Goal: Information Seeking & Learning: Learn about a topic

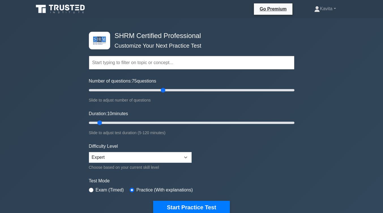
click at [162, 89] on input "Number of questions: 75 questions" at bounding box center [192, 90] width 206 height 7
type input "70"
click at [158, 90] on input "Number of questions: 75 questions" at bounding box center [192, 90] width 206 height 7
click at [185, 122] on input "Duration: 10 minutes" at bounding box center [192, 122] width 206 height 7
click at [196, 121] on input "Duration: 65 minutes" at bounding box center [192, 122] width 206 height 7
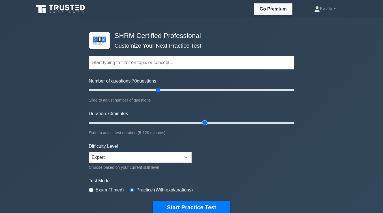
type input "70"
click at [202, 122] on input "Duration: 70 minutes" at bounding box center [192, 122] width 206 height 7
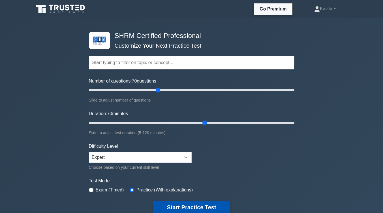
click at [191, 205] on button "Start Practice Test" at bounding box center [191, 207] width 77 height 13
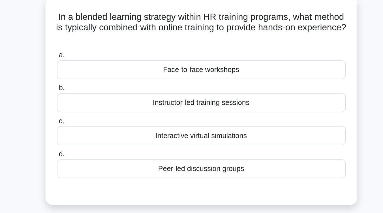
click at [153, 101] on div "Instructor-led training sessions" at bounding box center [192, 99] width 184 height 12
click at [100, 92] on input "b. Instructor-led training sessions" at bounding box center [100, 90] width 0 height 4
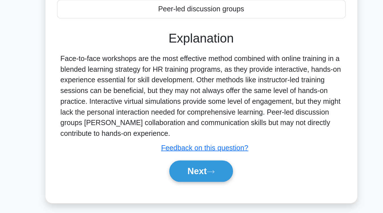
scroll to position [58, 0]
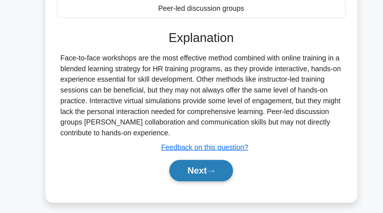
click at [184, 189] on button "Next" at bounding box center [191, 186] width 41 height 14
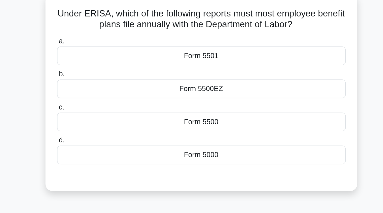
scroll to position [20, 0]
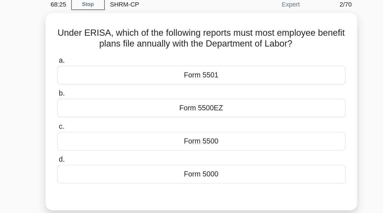
click at [184, 117] on div "Form 5000" at bounding box center [192, 116] width 184 height 12
click at [100, 108] on input "d. Form 5000" at bounding box center [100, 107] width 0 height 4
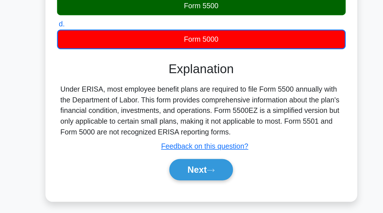
scroll to position [53, 0]
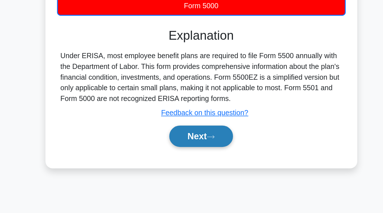
click at [191, 166] on button "Next" at bounding box center [191, 164] width 41 height 14
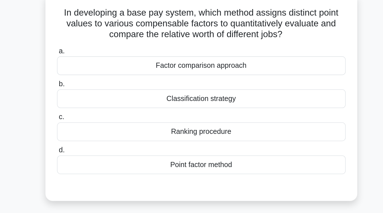
scroll to position [35, 0]
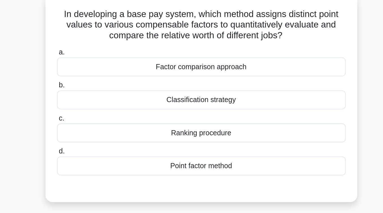
click at [192, 42] on div "Factor comparison approach" at bounding box center [192, 43] width 184 height 12
click at [100, 35] on input "a. Factor comparison approach" at bounding box center [100, 33] width 0 height 4
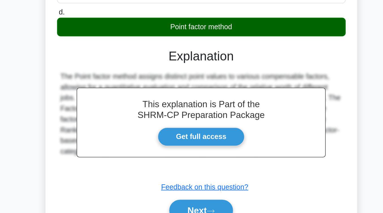
scroll to position [93, 0]
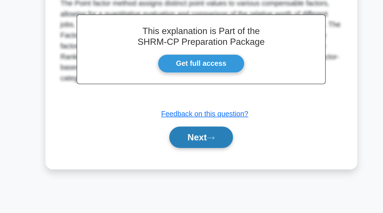
click at [190, 165] on button "Next" at bounding box center [191, 165] width 41 height 14
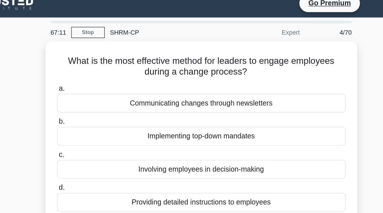
scroll to position [7, 0]
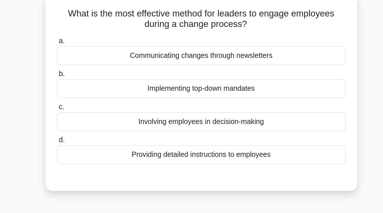
click at [189, 88] on div "Implementing top-down mandates" at bounding box center [192, 85] width 184 height 12
click at [100, 78] on input "b. Implementing top-down mandates" at bounding box center [100, 76] width 0 height 4
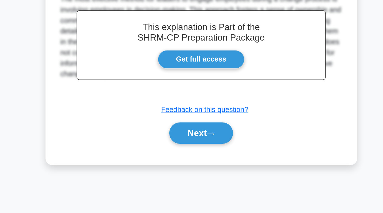
scroll to position [93, 0]
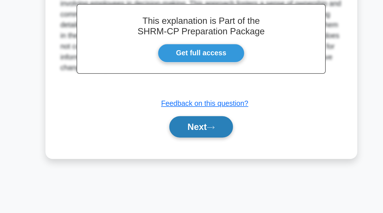
click at [190, 158] on button "Next" at bounding box center [191, 158] width 41 height 14
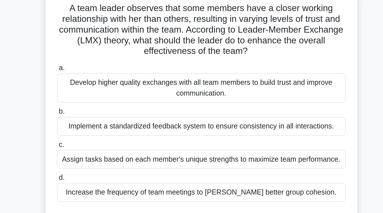
scroll to position [40, 0]
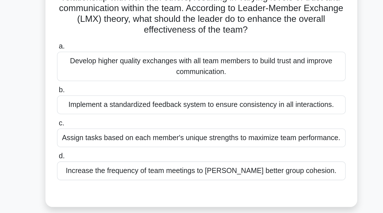
click at [192, 61] on div "Develop higher quality exchanges with all team members to build trust and impro…" at bounding box center [192, 54] width 184 height 19
click at [100, 44] on input "a. Develop higher quality exchanges with all team members to build trust and im…" at bounding box center [100, 42] width 0 height 4
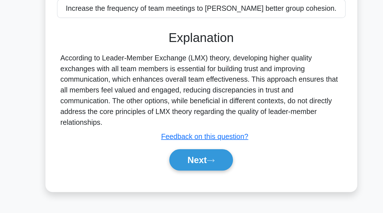
scroll to position [78, 0]
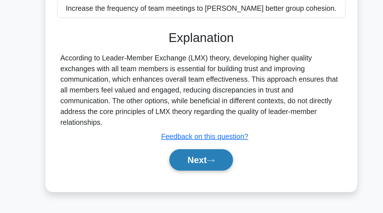
click at [191, 178] on button "Next" at bounding box center [191, 179] width 41 height 14
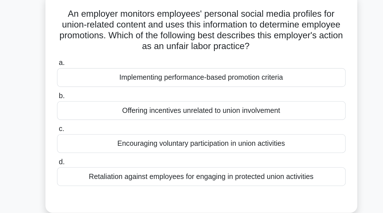
scroll to position [35, 0]
click at [192, 115] on div "Retaliation against employees for engaging in protected union activities" at bounding box center [192, 113] width 184 height 12
click at [100, 105] on input "d. Retaliation against employees for engaging in protected union activities" at bounding box center [100, 103] width 0 height 4
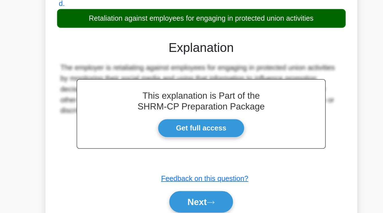
scroll to position [61, 0]
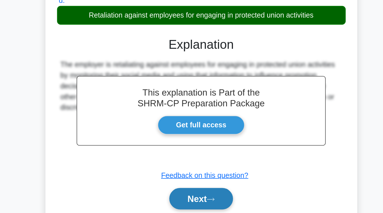
click at [191, 202] on button "Next" at bounding box center [191, 204] width 41 height 14
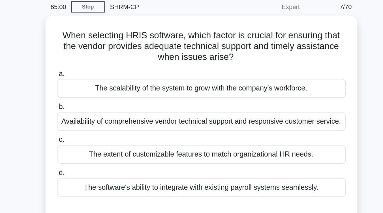
scroll to position [22, 0]
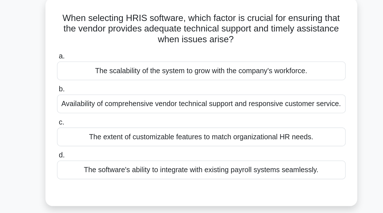
click at [198, 79] on div "Availability of comprehensive vendor technical support and responsive customer …" at bounding box center [192, 77] width 184 height 12
click at [100, 69] on input "b. Availability of comprehensive vendor technical support and responsive custom…" at bounding box center [100, 67] width 0 height 4
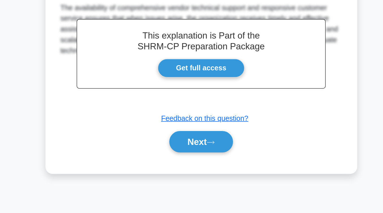
scroll to position [93, 0]
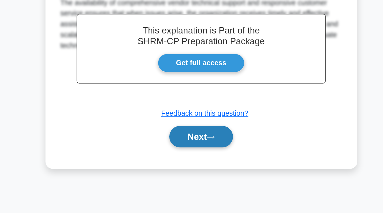
click at [195, 169] on button "Next" at bounding box center [191, 164] width 41 height 14
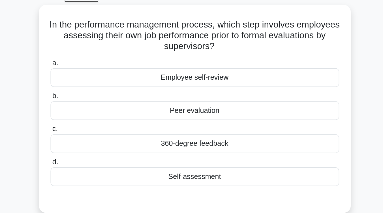
scroll to position [28, 0]
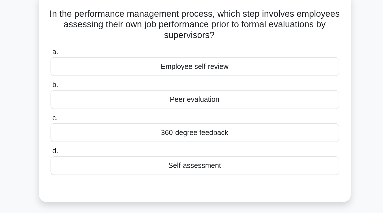
click at [199, 113] on div "Self-assessment" at bounding box center [192, 113] width 184 height 12
click at [100, 105] on input "d. Self-assessment" at bounding box center [100, 103] width 0 height 4
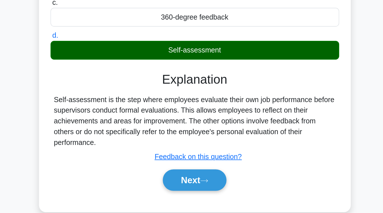
scroll to position [77, 0]
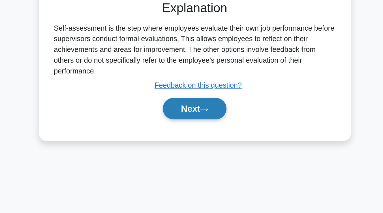
click at [190, 151] on button "Next" at bounding box center [191, 147] width 41 height 14
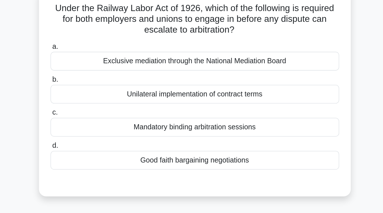
scroll to position [40, 0]
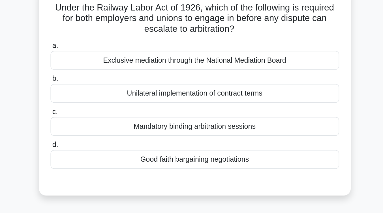
click at [190, 101] on div "Good faith bargaining negotiations" at bounding box center [192, 101] width 184 height 12
click at [100, 94] on input "d. Good faith bargaining negotiations" at bounding box center [100, 92] width 0 height 4
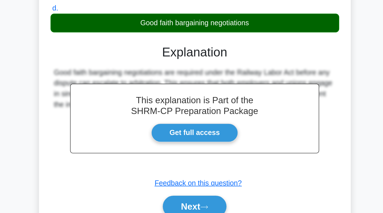
scroll to position [72, 0]
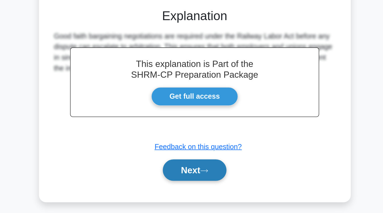
click at [190, 187] on button "Next" at bounding box center [191, 186] width 41 height 14
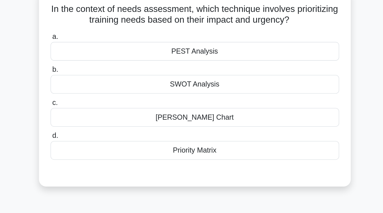
scroll to position [37, 0]
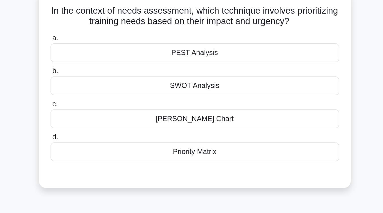
click at [188, 99] on div "Priority Matrix" at bounding box center [192, 97] width 184 height 12
click at [100, 89] on input "d. Priority Matrix" at bounding box center [100, 88] width 0 height 4
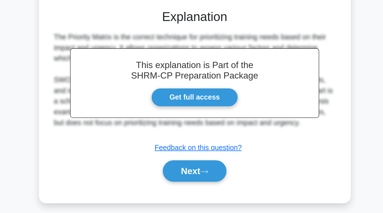
scroll to position [65, 0]
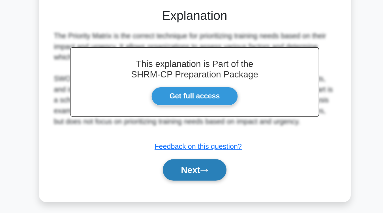
click at [189, 184] on button "Next" at bounding box center [191, 186] width 41 height 14
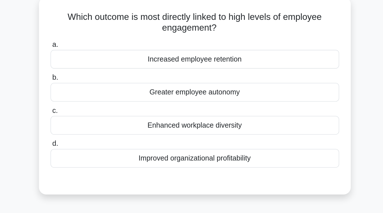
scroll to position [35, 0]
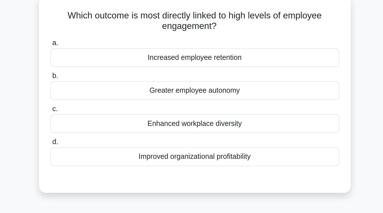
click at [186, 59] on div "Greater employee autonomy" at bounding box center [192, 58] width 184 height 12
click at [100, 50] on input "b. Greater employee autonomy" at bounding box center [100, 48] width 0 height 4
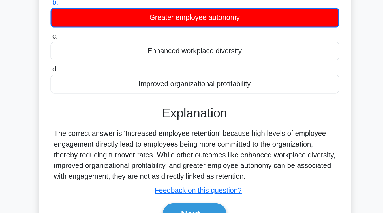
scroll to position [49, 0]
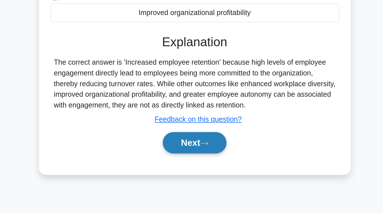
click at [188, 169] on button "Next" at bounding box center [191, 168] width 41 height 14
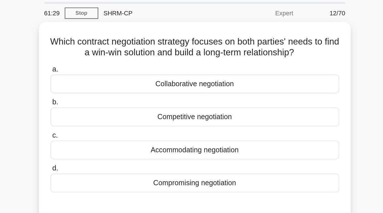
scroll to position [18, 0]
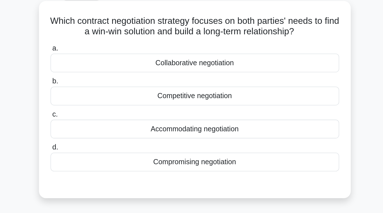
click at [181, 53] on div "Collaborative negotiation" at bounding box center [192, 53] width 184 height 12
click at [100, 46] on input "a. Collaborative negotiation" at bounding box center [100, 44] width 0 height 4
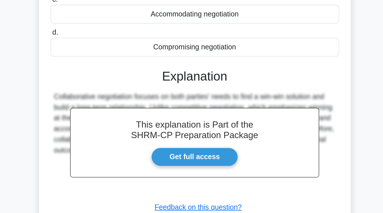
scroll to position [47, 0]
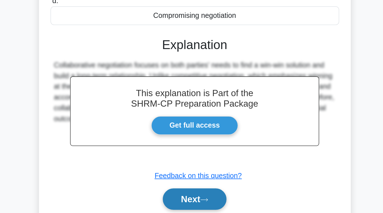
click at [196, 203] on button "Next" at bounding box center [191, 204] width 41 height 14
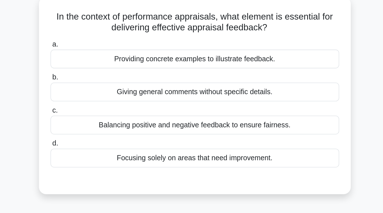
scroll to position [35, 0]
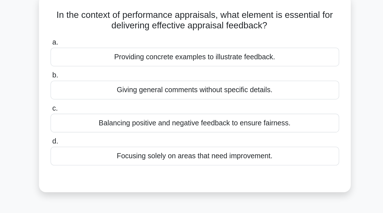
click at [202, 80] on div "Balancing positive and negative feedback to ensure fairness." at bounding box center [192, 78] width 184 height 12
click at [100, 71] on input "c. Balancing positive and negative feedback to ensure fairness." at bounding box center [100, 69] width 0 height 4
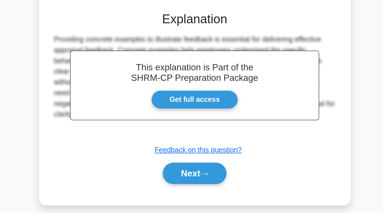
scroll to position [65, 0]
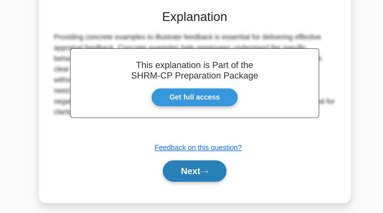
click at [196, 187] on button "Next" at bounding box center [191, 186] width 41 height 14
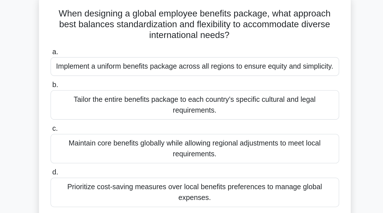
scroll to position [37, 0]
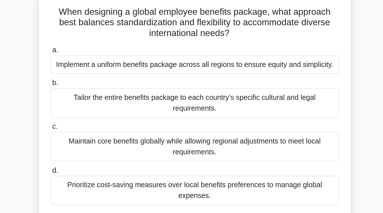
click at [197, 73] on div "Tailor the entire benefits package to each country’s specific cultural and lega…" at bounding box center [192, 65] width 184 height 19
click at [100, 55] on input "b. Tailor the entire benefits package to each country’s specific cultural and l…" at bounding box center [100, 53] width 0 height 4
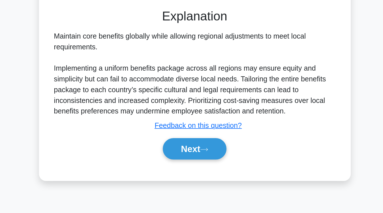
scroll to position [93, 0]
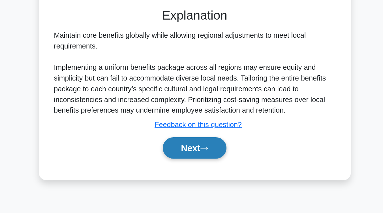
click at [194, 171] on button "Next" at bounding box center [191, 172] width 41 height 14
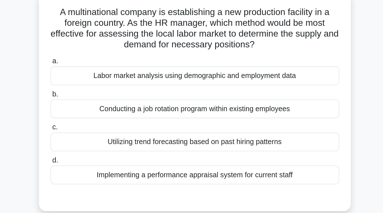
scroll to position [32, 0]
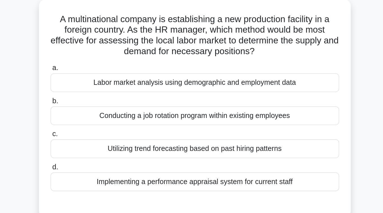
click at [198, 55] on div "Labor market analysis using demographic and employment data" at bounding box center [192, 52] width 184 height 12
click at [100, 45] on input "a. Labor market analysis using demographic and employment data" at bounding box center [100, 43] width 0 height 4
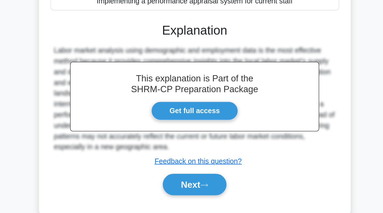
scroll to position [73, 0]
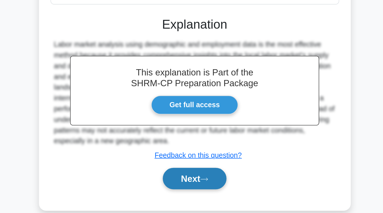
click at [194, 190] on button "Next" at bounding box center [191, 191] width 41 height 14
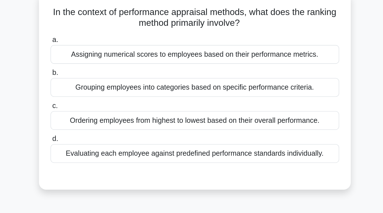
scroll to position [35, 0]
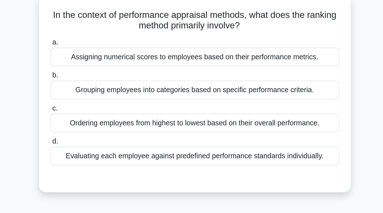
click at [210, 80] on div "Ordering employees from highest to lowest based on their overall performance." at bounding box center [192, 78] width 184 height 12
click at [100, 71] on input "c. Ordering employees from highest to lowest based on their overall performance." at bounding box center [100, 69] width 0 height 4
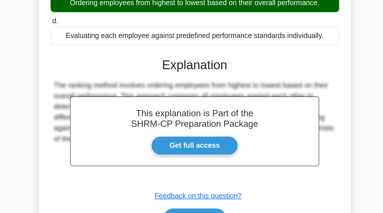
scroll to position [76, 0]
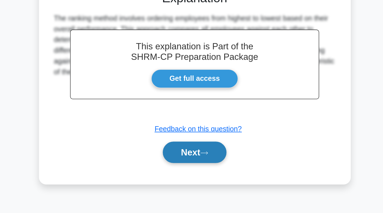
click at [204, 177] on button "Next" at bounding box center [191, 174] width 41 height 14
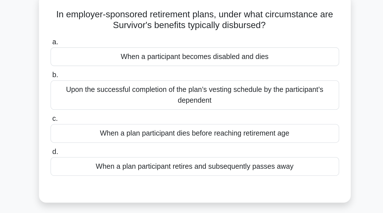
scroll to position [35, 0]
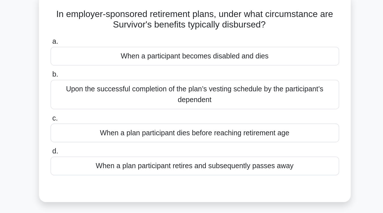
click at [204, 64] on div "Upon the successful completion of the plan’s vesting schedule by the participan…" at bounding box center [192, 60] width 184 height 19
click at [100, 49] on input "b. Upon the successful completion of the plan’s vesting schedule by the partici…" at bounding box center [100, 48] width 0 height 4
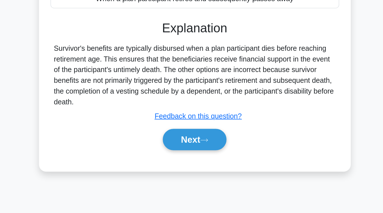
scroll to position [67, 0]
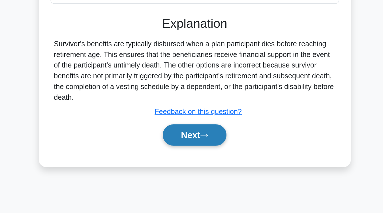
click at [199, 164] on icon at bounding box center [198, 164] width 5 height 2
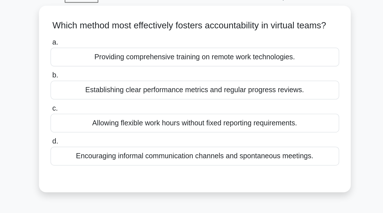
scroll to position [28, 0]
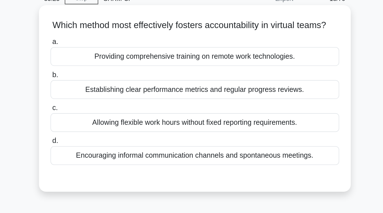
click at [202, 63] on div "Establishing clear performance metrics and regular progress reviews." at bounding box center [192, 57] width 184 height 12
click at [100, 50] on input "b. Establishing clear performance metrics and regular progress reviews." at bounding box center [100, 48] width 0 height 4
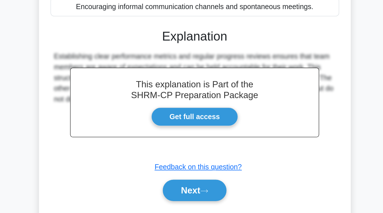
scroll to position [80, 0]
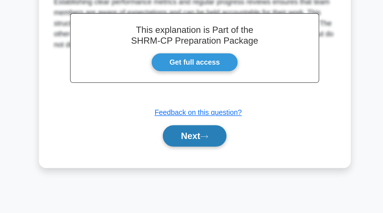
click at [198, 171] on button "Next" at bounding box center [191, 164] width 41 height 14
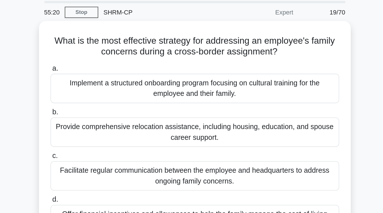
scroll to position [20, 0]
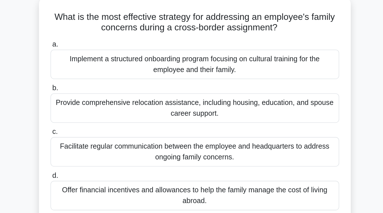
click at [200, 115] on div "Facilitate regular communication between the employee and headquarters to addre…" at bounding box center [192, 110] width 184 height 19
click at [100, 100] on input "c. Facilitate regular communication between the employee and headquarters to ad…" at bounding box center [100, 98] width 0 height 4
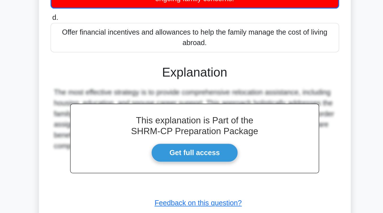
scroll to position [91, 0]
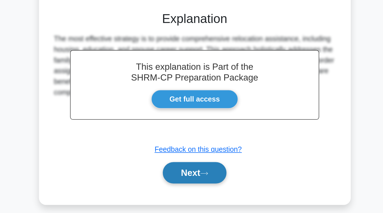
click at [196, 188] on button "Next" at bounding box center [191, 188] width 41 height 14
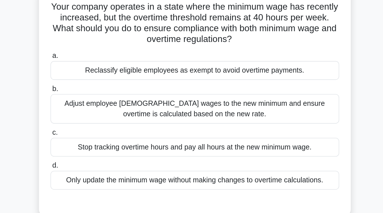
scroll to position [40, 0]
click at [200, 76] on div "Adjust employee hourly wages to the new minimum and ensure overtime is calculat…" at bounding box center [192, 69] width 184 height 19
click at [100, 58] on input "b. Adjust employee hourly wages to the new minimum and ensure overtime is calcu…" at bounding box center [100, 56] width 0 height 4
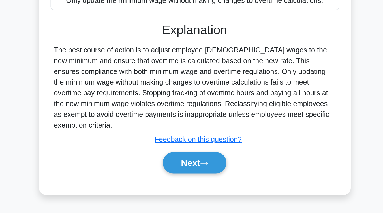
scroll to position [93, 0]
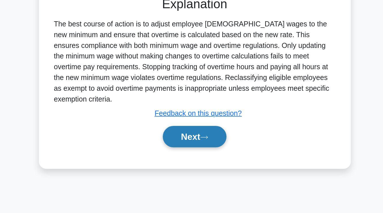
click at [200, 163] on button "Next" at bounding box center [191, 164] width 41 height 14
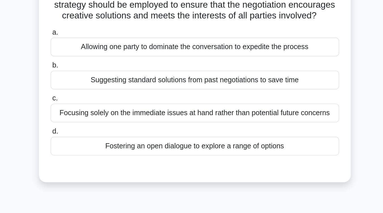
scroll to position [36, 0]
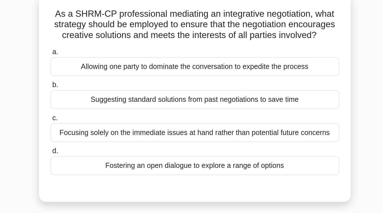
click at [202, 111] on div "Fostering an open dialogue to explore a range of options" at bounding box center [192, 105] width 184 height 12
click at [100, 98] on input "d. Fostering an open dialogue to explore a range of options" at bounding box center [100, 96] width 0 height 4
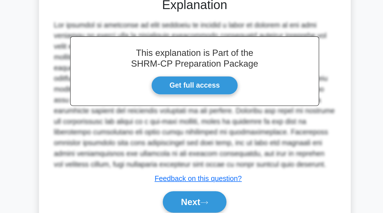
scroll to position [110, 0]
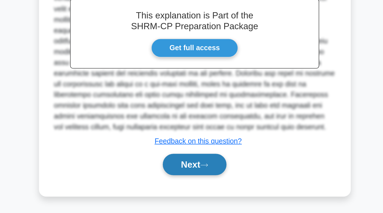
click at [196, 183] on button "Next" at bounding box center [191, 182] width 41 height 14
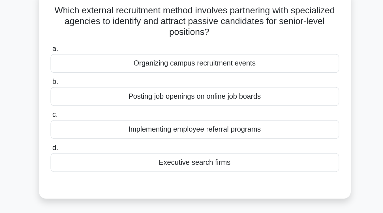
scroll to position [38, 0]
drag, startPoint x: 196, startPoint y: 183, endPoint x: 196, endPoint y: 105, distance: 77.6
click at [196, 105] on div "Executive search firms" at bounding box center [192, 103] width 184 height 12
click at [100, 96] on input "d. Executive search firms" at bounding box center [100, 94] width 0 height 4
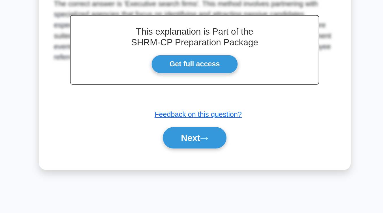
scroll to position [93, 0]
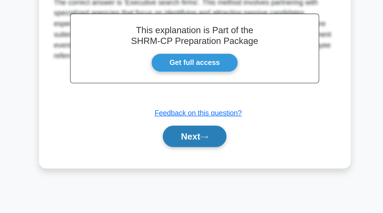
click at [190, 166] on button "Next" at bounding box center [191, 164] width 41 height 14
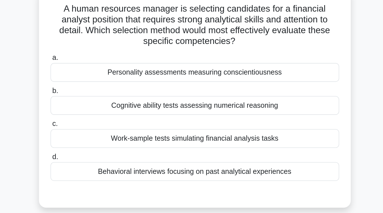
scroll to position [39, 0]
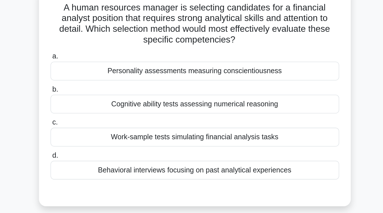
click at [189, 109] on div "Behavioral interviews focusing on past analytical experiences" at bounding box center [192, 108] width 184 height 12
click at [100, 101] on input "d. Behavioral interviews focusing on past analytical experiences" at bounding box center [100, 99] width 0 height 4
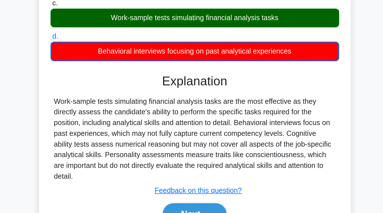
scroll to position [78, 0]
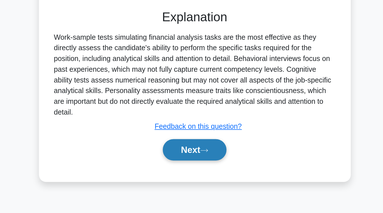
click at [192, 173] on button "Next" at bounding box center [191, 173] width 41 height 14
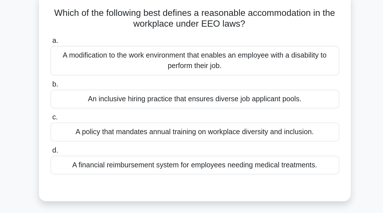
scroll to position [35, 0]
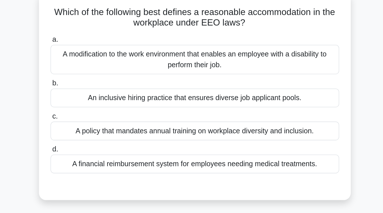
click at [198, 44] on div "A modification to the work environment that enables an employee with a disabili…" at bounding box center [192, 39] width 184 height 19
click at [100, 29] on input "a. A modification to the work environment that enables an employee with a disab…" at bounding box center [100, 27] width 0 height 4
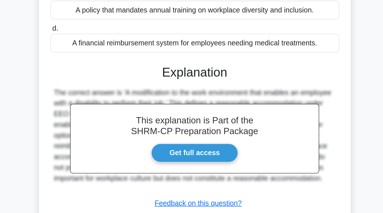
scroll to position [81, 0]
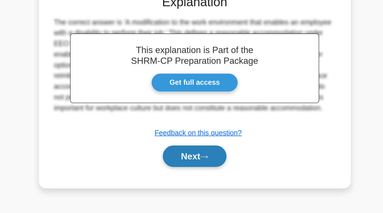
click at [195, 178] on button "Next" at bounding box center [191, 177] width 41 height 14
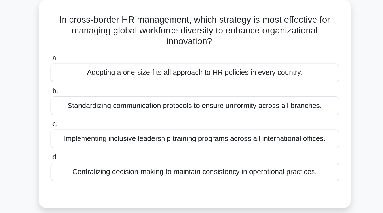
scroll to position [33, 0]
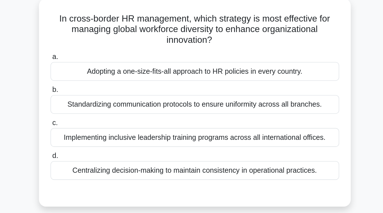
click at [197, 92] on div "Implementing inclusive leadership training programs across all international of…" at bounding box center [192, 87] width 184 height 12
click at [100, 80] on input "c. Implementing inclusive leadership training programs across all international…" at bounding box center [100, 78] width 0 height 4
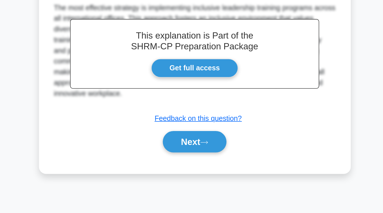
scroll to position [93, 0]
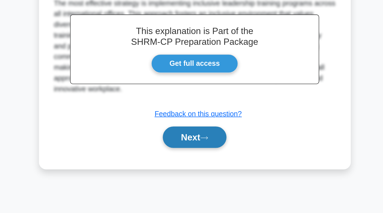
click at [196, 167] on button "Next" at bounding box center [191, 164] width 41 height 14
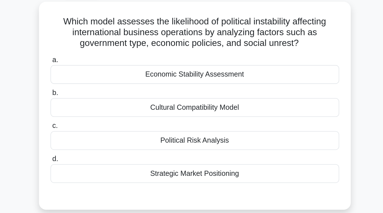
scroll to position [31, 0]
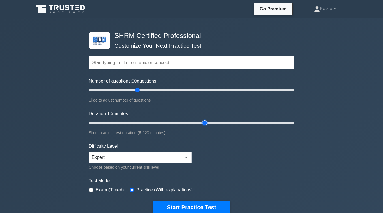
type input "50"
click at [166, 123] on input "Duration: 10 minutes" at bounding box center [192, 122] width 206 height 7
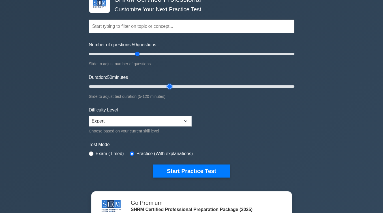
scroll to position [37, 0]
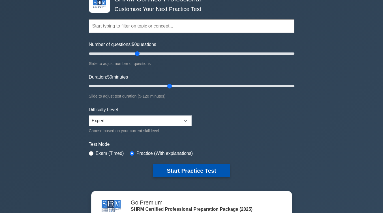
click at [207, 170] on button "Start Practice Test" at bounding box center [191, 170] width 77 height 13
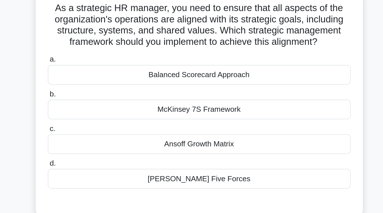
click at [184, 88] on div "Balanced Scorecard Approach" at bounding box center [192, 85] width 184 height 12
click at [100, 77] on input "a. Balanced Scorecard Approach" at bounding box center [100, 76] width 0 height 4
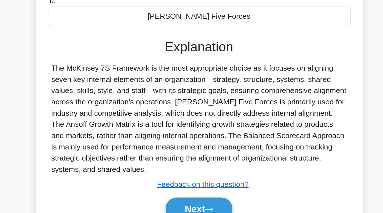
scroll to position [93, 0]
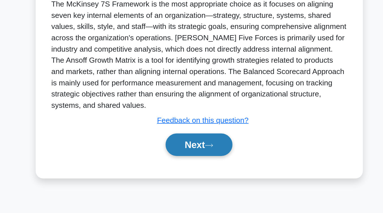
click at [191, 171] on button "Next" at bounding box center [191, 172] width 41 height 14
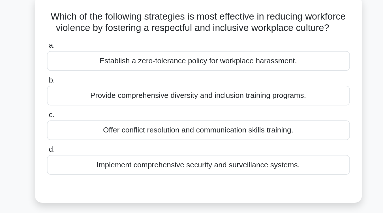
scroll to position [35, 0]
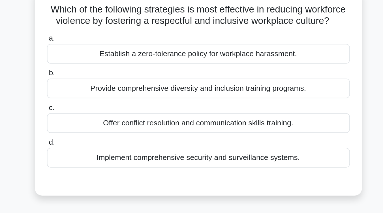
click at [194, 63] on div "Provide comprehensive diversity and inclusion training programs." at bounding box center [192, 57] width 184 height 12
click at [100, 49] on input "b. Provide comprehensive diversity and inclusion training programs." at bounding box center [100, 48] width 0 height 4
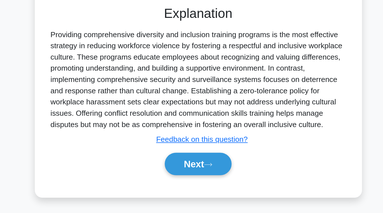
scroll to position [90, 0]
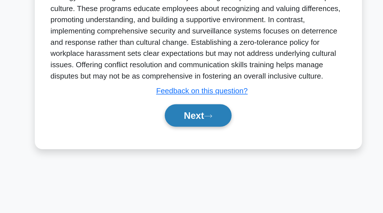
click at [190, 160] on button "Next" at bounding box center [191, 154] width 41 height 14
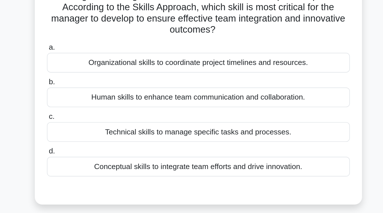
scroll to position [27, 0]
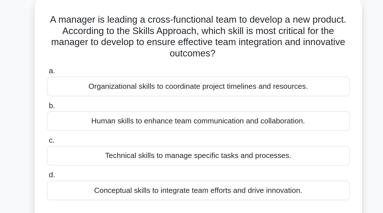
click at [193, 119] on div "Conceptual skills to integrate team efforts and drive innovation." at bounding box center [192, 120] width 184 height 12
click at [100, 113] on input "d. Conceptual skills to integrate team efforts and drive innovation." at bounding box center [100, 111] width 0 height 4
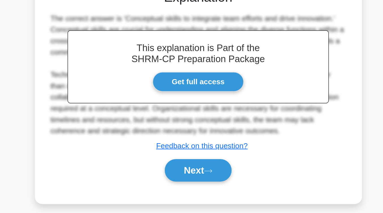
scroll to position [85, 0]
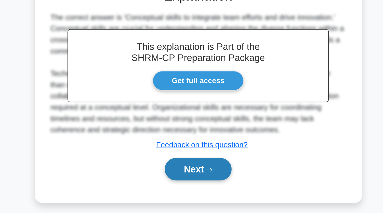
click at [188, 190] on button "Next" at bounding box center [191, 186] width 41 height 14
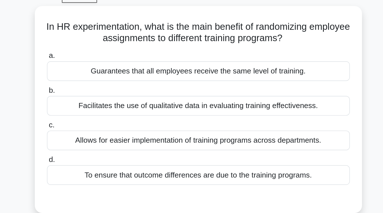
scroll to position [29, 0]
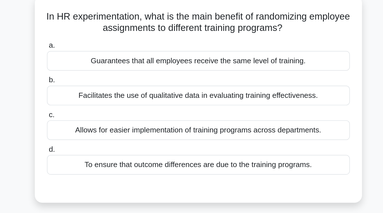
click at [192, 64] on div "Facilitates the use of qualitative data in evaluating training effectiveness." at bounding box center [192, 63] width 184 height 12
click at [100, 56] on input "b. Facilitates the use of qualitative data in evaluating training effectiveness." at bounding box center [100, 54] width 0 height 4
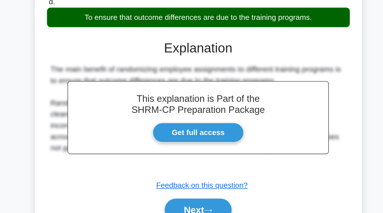
scroll to position [67, 0]
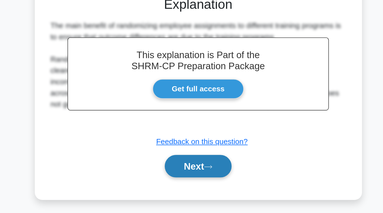
click at [187, 190] on button "Next" at bounding box center [191, 185] width 41 height 14
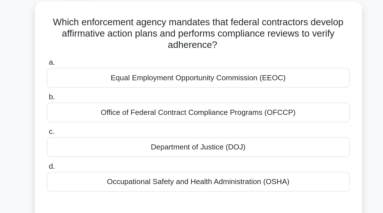
scroll to position [30, 0]
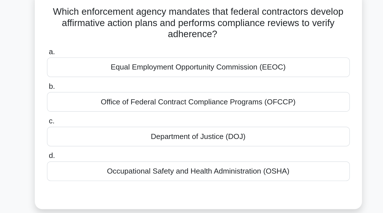
click at [198, 69] on div "Office of Federal Contract Compliance Programs (OFCCP)" at bounding box center [192, 69] width 184 height 12
click at [100, 62] on input "b. Office of Federal Contract Compliance Programs (OFCCP)" at bounding box center [100, 60] width 0 height 4
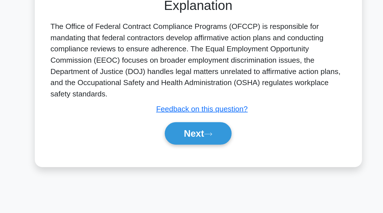
scroll to position [88, 0]
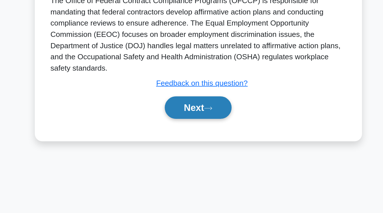
click at [196, 151] on button "Next" at bounding box center [191, 149] width 41 height 14
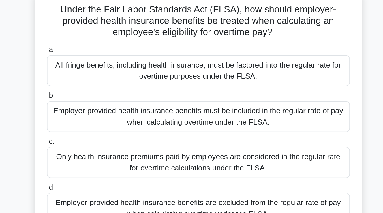
scroll to position [39, 0]
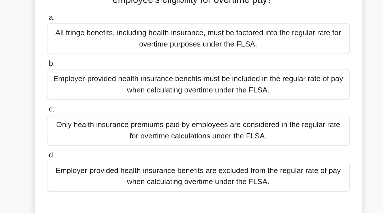
click at [197, 97] on div "Only health insurance premiums paid by employees are considered in the regular …" at bounding box center [192, 97] width 184 height 19
click at [100, 87] on input "c. Only health insurance premiums paid by employees are considered in the regul…" at bounding box center [100, 85] width 0 height 4
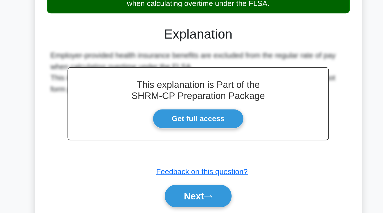
scroll to position [99, 0]
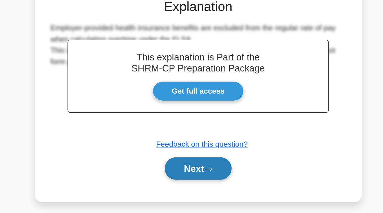
click at [192, 190] on button "Next" at bounding box center [191, 186] width 41 height 14
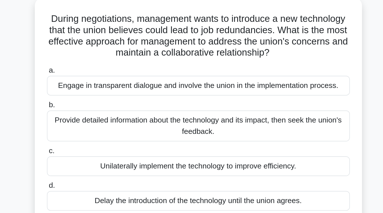
scroll to position [34, 0]
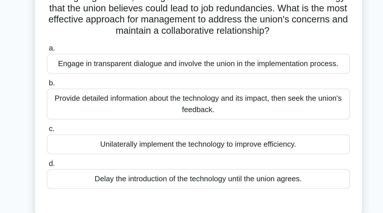
click at [258, 75] on div "Provide detailed information about the technology and its impact, then seek the…" at bounding box center [192, 75] width 184 height 19
click at [100, 64] on input "b. Provide detailed information about the technology and its impact, then seek …" at bounding box center [100, 63] width 0 height 4
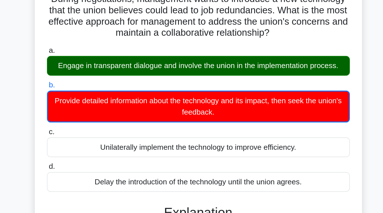
click at [296, 115] on div "During negotiations, management wants to introduce a new technology that the un…" at bounding box center [191, 132] width 323 height 267
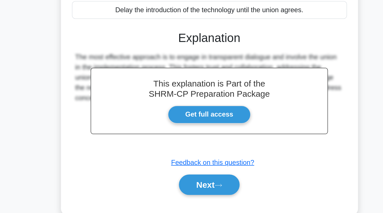
scroll to position [87, 0]
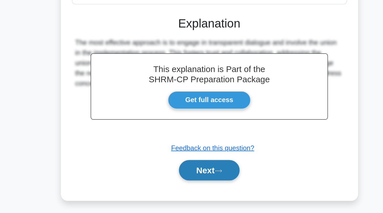
click at [199, 189] on button "Next" at bounding box center [191, 184] width 41 height 14
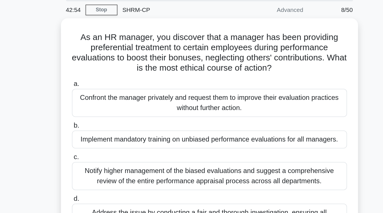
scroll to position [8, 0]
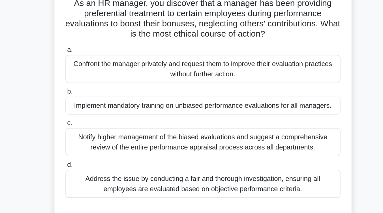
click at [204, 157] on div "Address the issue by conducting a fair and thorough investigation, ensuring all…" at bounding box center [192, 157] width 184 height 19
click at [100, 146] on input "d. Address the issue by conducting a fair and thorough investigation, ensuring …" at bounding box center [100, 145] width 0 height 4
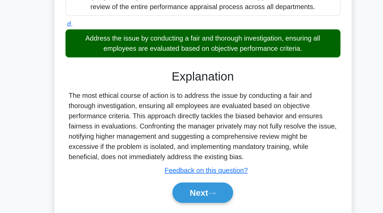
scroll to position [84, 0]
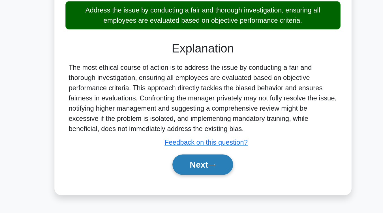
click at [194, 182] on button "Next" at bounding box center [191, 181] width 41 height 14
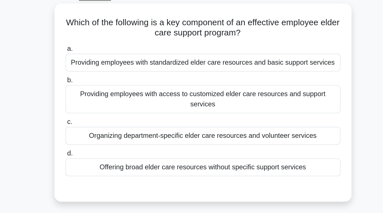
scroll to position [30, 0]
click at [195, 44] on div "Providing employees with standardized elder care resources and basic support se…" at bounding box center [192, 41] width 184 height 12
click at [100, 34] on input "a. Providing employees with standardized elder care resources and basic support…" at bounding box center [100, 32] width 0 height 4
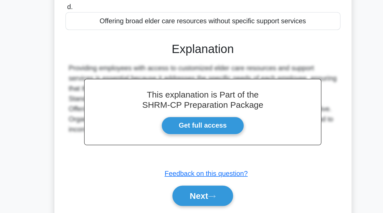
scroll to position [85, 0]
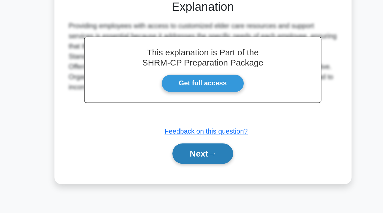
click at [187, 180] on button "Next" at bounding box center [191, 173] width 41 height 14
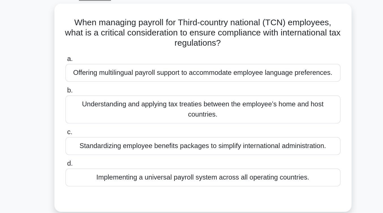
scroll to position [31, 0]
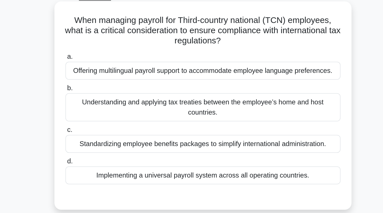
click at [192, 77] on div "Understanding and applying tax treaties between the employee’s home and host co…" at bounding box center [192, 71] width 184 height 19
click at [100, 61] on input "b. Understanding and applying tax treaties between the employee’s home and host…" at bounding box center [100, 59] width 0 height 4
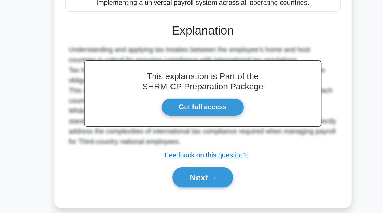
scroll to position [75, 0]
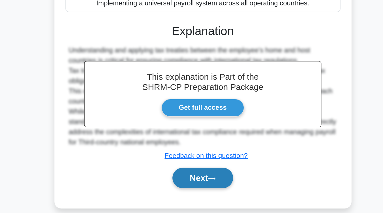
click at [187, 192] on button "Next" at bounding box center [191, 189] width 41 height 14
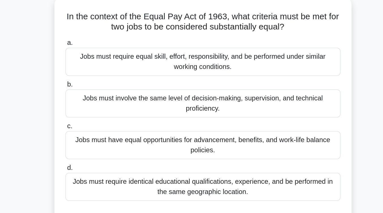
scroll to position [27, 0]
click at [187, 129] on div "Jobs must require identical educational qualifications, experience, and be perf…" at bounding box center [192, 132] width 184 height 19
click at [100, 122] on input "d. Jobs must require identical educational qualifications, experience, and be p…" at bounding box center [100, 120] width 0 height 4
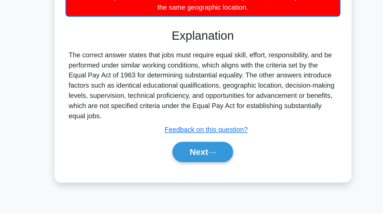
scroll to position [87, 0]
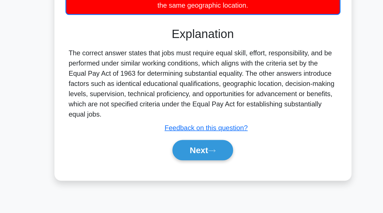
click at [184, 179] on div "Next" at bounding box center [192, 171] width 184 height 18
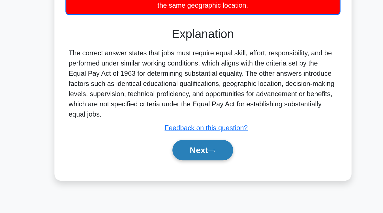
click at [184, 172] on button "Next" at bounding box center [191, 171] width 41 height 14
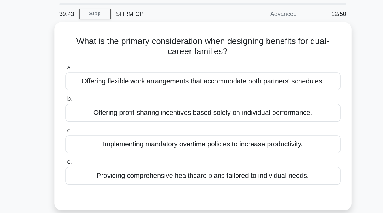
scroll to position [18, 0]
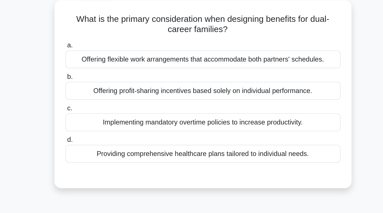
click at [193, 57] on div "Offering flexible work arrangements that accommodate both partners' schedules." at bounding box center [192, 53] width 184 height 12
click at [100, 46] on input "a. Offering flexible work arrangements that accommodate both partners' schedule…" at bounding box center [100, 44] width 0 height 4
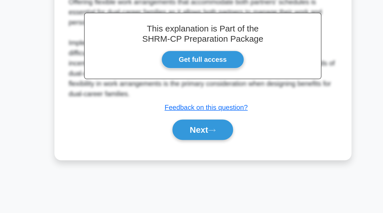
scroll to position [93, 0]
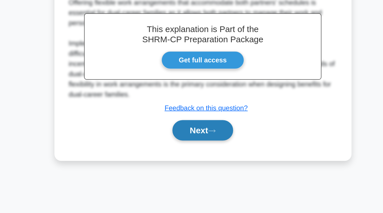
click at [188, 159] on button "Next" at bounding box center [191, 158] width 41 height 14
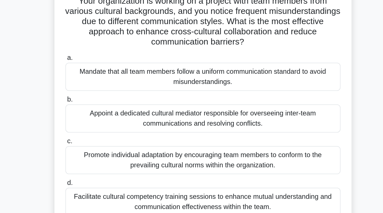
scroll to position [38, 0]
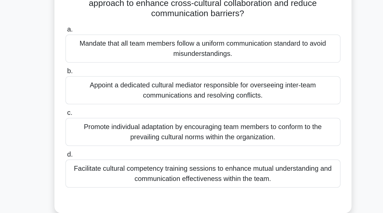
click at [196, 143] on div "Facilitate cultural competency training sessions to enhance mutual understandin…" at bounding box center [192, 140] width 184 height 19
click at [100, 130] on input "d. Facilitate cultural competency training sessions to enhance mutual understan…" at bounding box center [100, 128] width 0 height 4
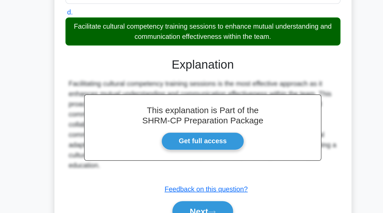
scroll to position [109, 0]
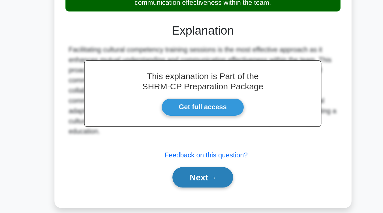
click at [194, 189] on button "Next" at bounding box center [191, 189] width 41 height 14
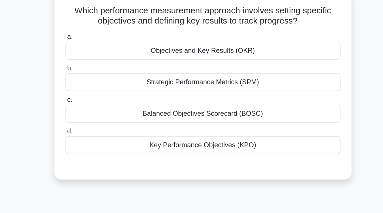
scroll to position [39, 0]
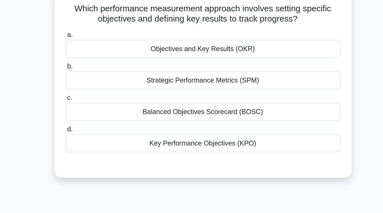
click at [188, 99] on div "Key Performance Objectives (KPO)" at bounding box center [192, 96] width 184 height 12
click at [100, 88] on input "d. Key Performance Objectives (KPO)" at bounding box center [100, 86] width 0 height 4
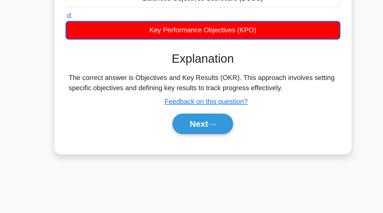
scroll to position [43, 0]
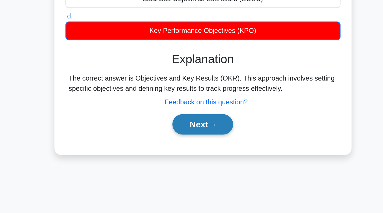
click at [186, 157] on button "Next" at bounding box center [191, 154] width 41 height 14
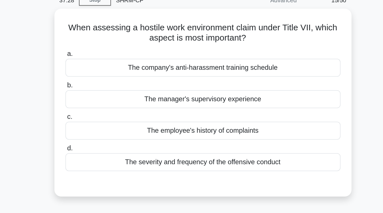
scroll to position [27, 0]
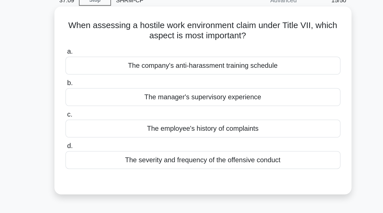
click at [185, 108] on div "The severity and frequency of the offensive conduct" at bounding box center [192, 107] width 184 height 12
click at [100, 99] on input "d. The severity and frequency of the offensive conduct" at bounding box center [100, 97] width 0 height 4
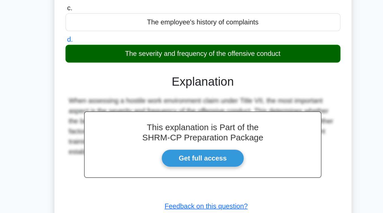
scroll to position [47, 0]
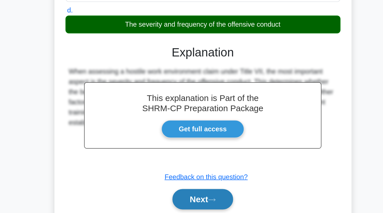
click at [190, 202] on button "Next" at bounding box center [191, 204] width 41 height 14
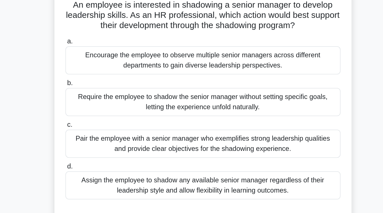
scroll to position [38, 0]
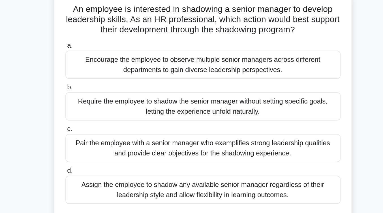
click at [190, 101] on div "Pair the employee with a senior manager who exemplifies strong leadership quali…" at bounding box center [192, 98] width 184 height 19
click at [100, 88] on input "c. Pair the employee with a senior manager who exemplifies strong leadership qu…" at bounding box center [100, 86] width 0 height 4
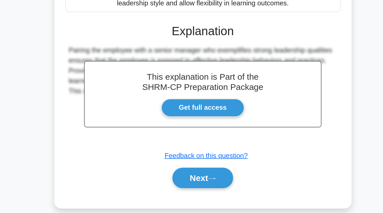
scroll to position [95, 0]
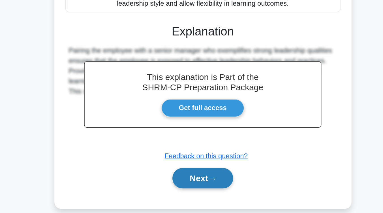
click at [190, 186] on button "Next" at bounding box center [191, 190] width 41 height 14
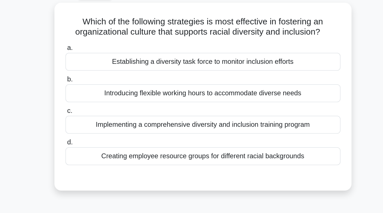
scroll to position [30, 0]
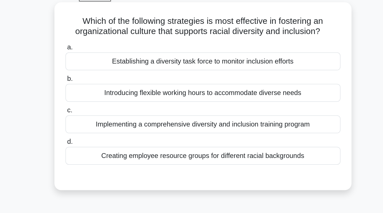
click at [190, 84] on div "Implementing a comprehensive diversity and inclusion training program" at bounding box center [192, 83] width 184 height 12
click at [100, 75] on input "c. Implementing a comprehensive diversity and inclusion training program" at bounding box center [100, 74] width 0 height 4
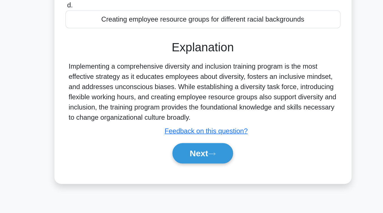
scroll to position [50, 0]
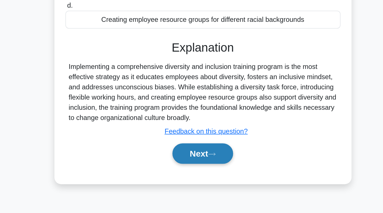
click at [191, 171] on button "Next" at bounding box center [191, 173] width 41 height 14
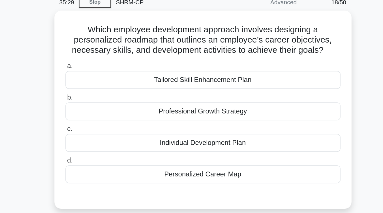
scroll to position [26, 0]
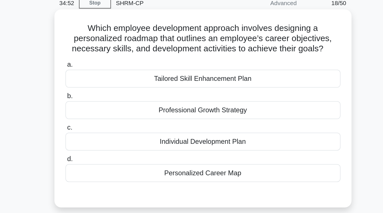
click at [191, 120] on div "Personalized Career Map" at bounding box center [192, 115] width 184 height 12
click at [100, 108] on input "d. Personalized Career Map" at bounding box center [100, 106] width 0 height 4
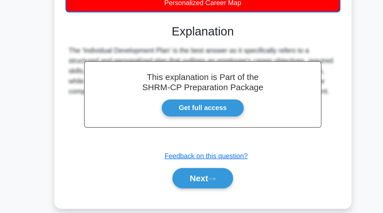
scroll to position [69, 0]
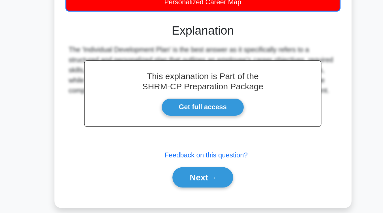
click at [191, 190] on button "Next" at bounding box center [191, 189] width 41 height 14
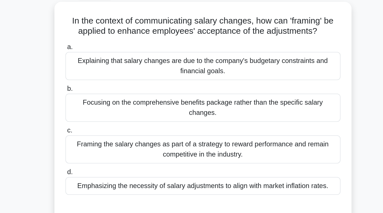
scroll to position [32, 0]
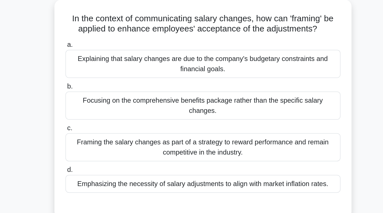
click at [191, 116] on div "Emphasizing the necessity of salary adjustments to align with market inflation …" at bounding box center [192, 122] width 184 height 12
click at [100, 115] on input "d. Emphasizing the necessity of salary adjustments to align with market inflati…" at bounding box center [100, 113] width 0 height 4
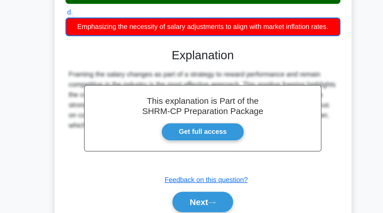
scroll to position [67, 0]
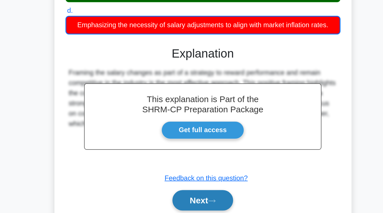
click at [192, 199] on button "Next" at bounding box center [191, 205] width 41 height 14
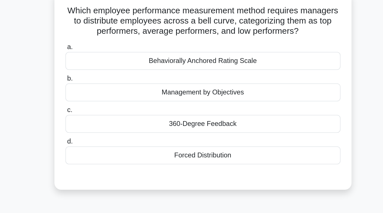
scroll to position [37, 0]
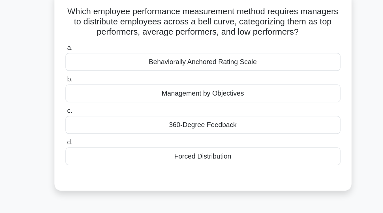
click at [187, 63] on div "Management by Objectives" at bounding box center [192, 62] width 184 height 12
click at [100, 55] on input "b. Management by Objectives" at bounding box center [100, 53] width 0 height 4
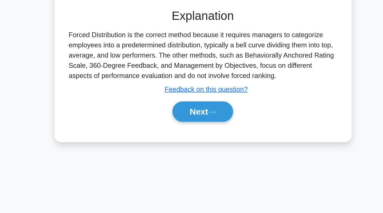
scroll to position [78, 0]
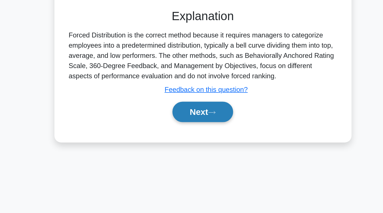
click at [193, 147] on button "Next" at bounding box center [191, 146] width 41 height 14
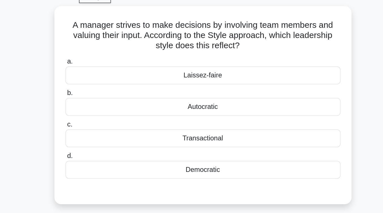
scroll to position [29, 0]
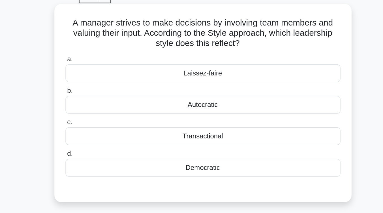
click at [194, 93] on div "Transactional" at bounding box center [192, 91] width 184 height 12
click at [100, 84] on input "c. Transactional" at bounding box center [100, 82] width 0 height 4
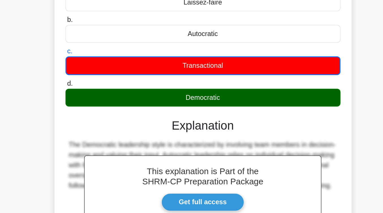
scroll to position [63, 0]
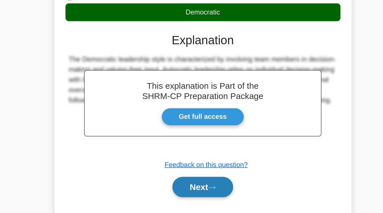
click at [194, 193] on button "Next" at bounding box center [191, 195] width 41 height 14
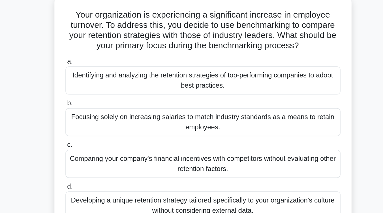
scroll to position [35, 0]
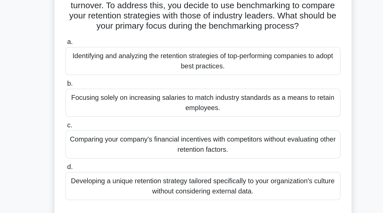
click at [210, 52] on div "Identifying and analyzing the retention strategies of top-performing companies …" at bounding box center [192, 53] width 184 height 19
click at [100, 43] on input "a. Identifying and analyzing the retention strategies of top-performing compani…" at bounding box center [100, 41] width 0 height 4
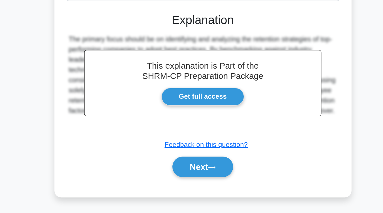
scroll to position [110, 0]
click at [192, 181] on button "Next" at bounding box center [191, 182] width 41 height 14
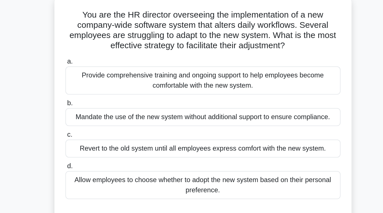
scroll to position [36, 0]
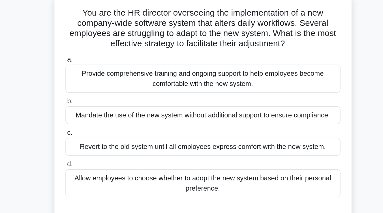
click at [201, 54] on div "Provide comprehensive training and ongoing support to help employees become com…" at bounding box center [192, 52] width 184 height 19
click at [100, 42] on input "a. Provide comprehensive training and ongoing support to help employees become …" at bounding box center [100, 40] width 0 height 4
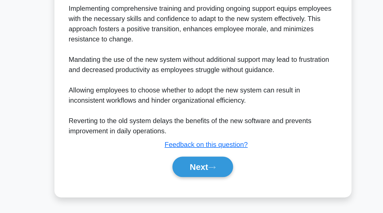
scroll to position [137, 0]
click at [194, 179] on button "Next" at bounding box center [191, 182] width 41 height 14
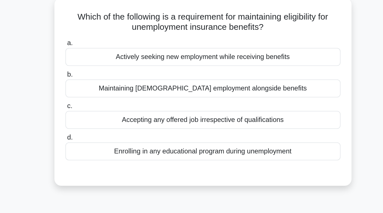
scroll to position [32, 0]
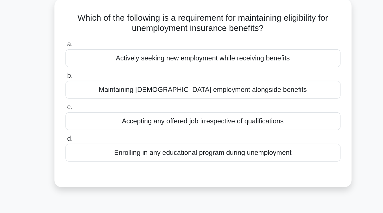
click at [194, 104] on div "Enrolling in any educational program during unemployment" at bounding box center [192, 102] width 184 height 12
click at [100, 94] on input "d. Enrolling in any educational program during unemployment" at bounding box center [100, 93] width 0 height 4
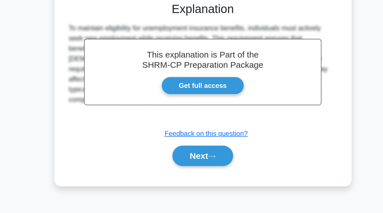
scroll to position [93, 0]
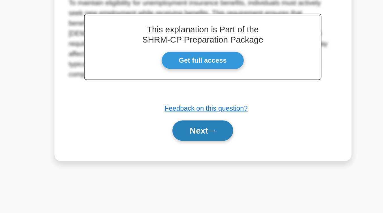
click at [187, 162] on button "Next" at bounding box center [191, 158] width 41 height 14
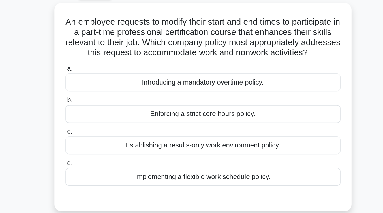
scroll to position [29, 0]
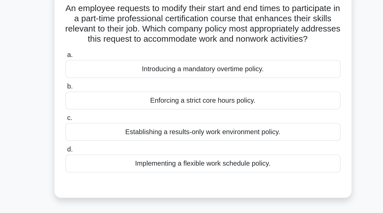
click at [188, 124] on div "Implementing a flexible work schedule policy." at bounding box center [192, 119] width 184 height 12
click at [100, 111] on input "d. Implementing a flexible work schedule policy." at bounding box center [100, 109] width 0 height 4
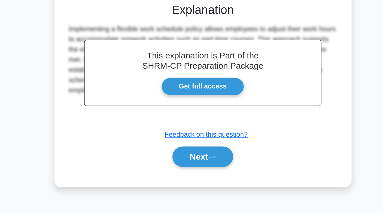
scroll to position [92, 0]
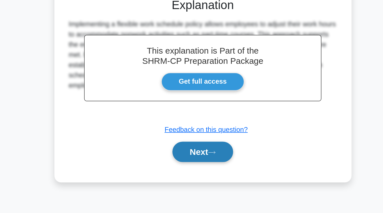
click at [188, 179] on button "Next" at bounding box center [191, 172] width 41 height 14
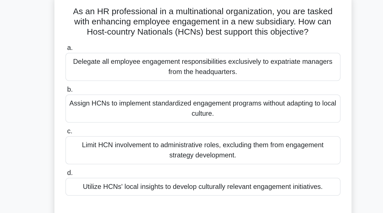
scroll to position [26, 0]
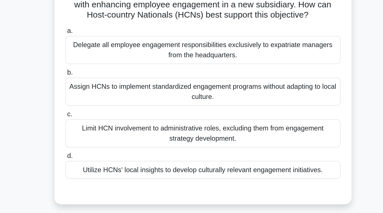
click at [188, 139] on div "Utilize HCNs' local insights to develop culturally relevant engagement initiati…" at bounding box center [192, 136] width 184 height 12
click at [100, 128] on input "d. Utilize HCNs' local insights to develop culturally relevant engagement initi…" at bounding box center [100, 127] width 0 height 4
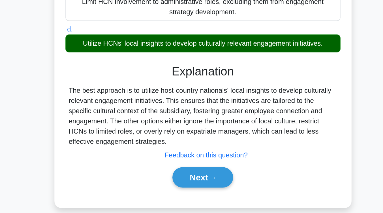
scroll to position [70, 0]
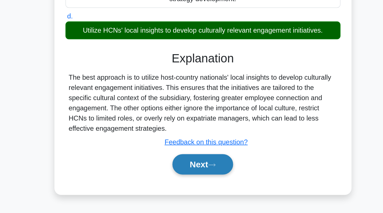
click at [187, 182] on button "Next" at bounding box center [191, 180] width 41 height 14
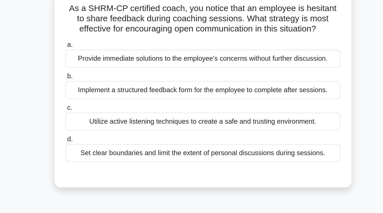
scroll to position [35, 0]
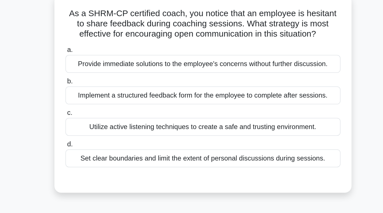
click at [188, 105] on div "Set clear boundaries and limit the extent of personal discussions during sessio…" at bounding box center [192, 105] width 184 height 12
click at [100, 98] on input "d. Set clear boundaries and limit the extent of personal discussions during ses…" at bounding box center [100, 96] width 0 height 4
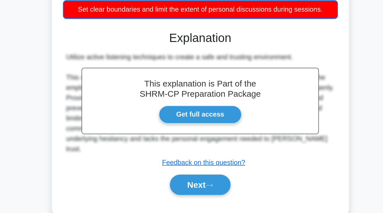
scroll to position [64, 0]
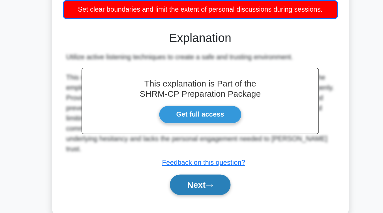
click at [190, 195] on button "Next" at bounding box center [191, 194] width 41 height 14
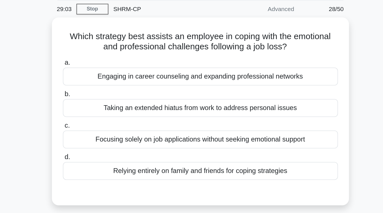
scroll to position [20, 0]
click at [201, 53] on div "Engaging in career counseling and expanding professional networks" at bounding box center [192, 51] width 184 height 12
click at [100, 44] on input "a. Engaging in career counseling and expanding professional networks" at bounding box center [100, 42] width 0 height 4
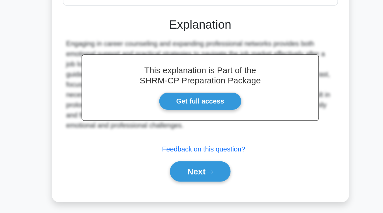
scroll to position [93, 0]
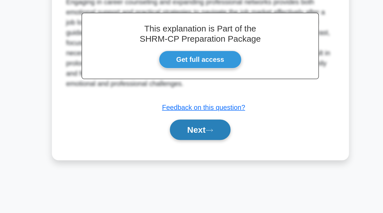
click at [200, 156] on icon at bounding box center [197, 157] width 5 height 3
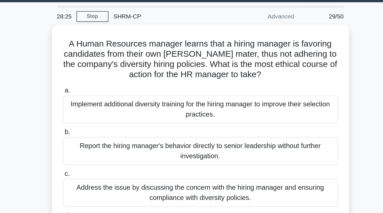
scroll to position [16, 0]
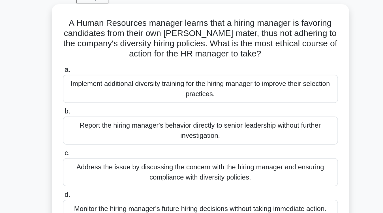
click at [197, 128] on div "Address the issue by discussing the concern with the hiring manager and ensurin…" at bounding box center [192, 127] width 184 height 19
click at [100, 116] on input "c. Address the issue by discussing the concern with the hiring manager and ensu…" at bounding box center [100, 115] width 0 height 4
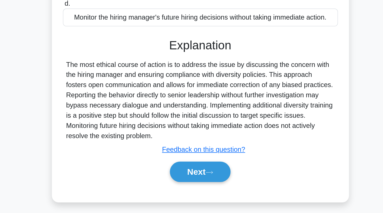
scroll to position [87, 0]
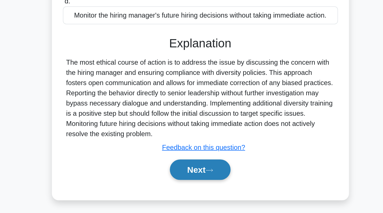
click at [201, 182] on button "Next" at bounding box center [191, 184] width 41 height 14
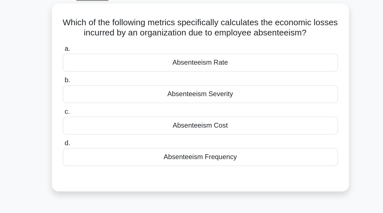
scroll to position [28, 0]
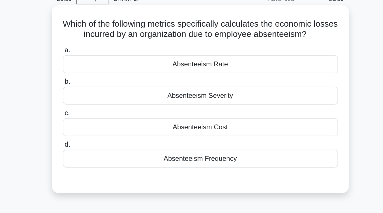
click at [201, 108] on div "Absenteeism Frequency" at bounding box center [192, 106] width 184 height 12
click at [100, 98] on input "d. Absenteeism Frequency" at bounding box center [100, 97] width 0 height 4
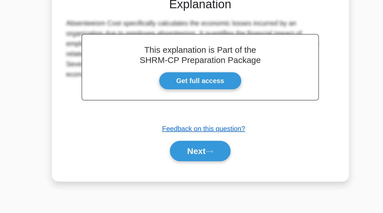
scroll to position [81, 0]
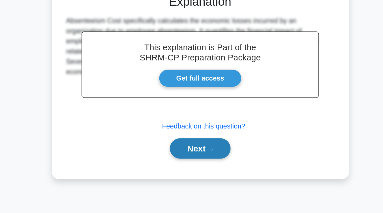
click at [193, 169] on button "Next" at bounding box center [191, 170] width 41 height 14
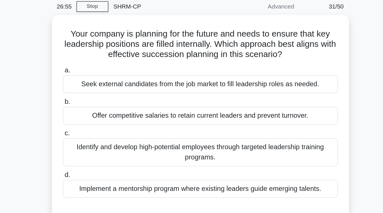
scroll to position [16, 0]
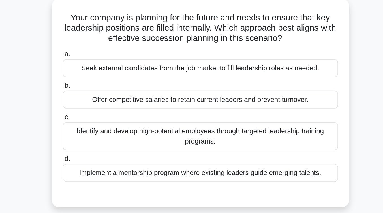
click at [194, 111] on div "Identify and develop high-potential employees through targeted leadership train…" at bounding box center [192, 106] width 184 height 19
click at [100, 96] on input "c. Identify and develop high-potential employees through targeted leadership tr…" at bounding box center [100, 94] width 0 height 4
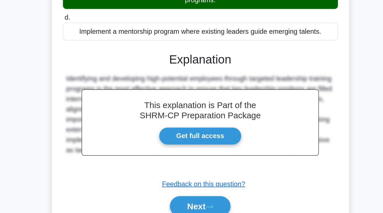
scroll to position [93, 0]
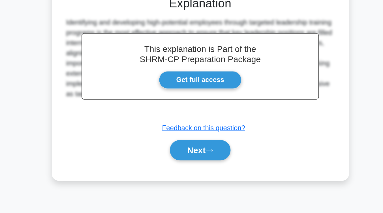
click at [195, 179] on div "Next" at bounding box center [192, 171] width 184 height 18
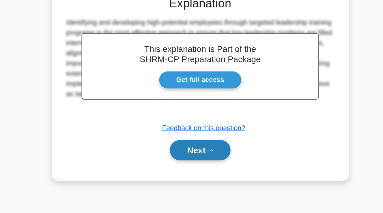
click at [195, 173] on button "Next" at bounding box center [191, 171] width 41 height 14
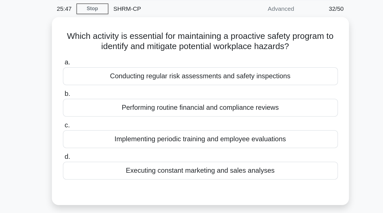
scroll to position [22, 0]
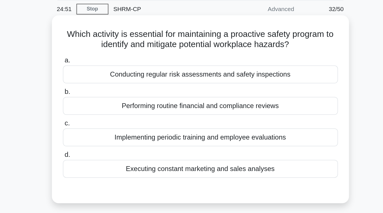
click at [199, 92] on div "Implementing periodic training and employee evaluations" at bounding box center [192, 92] width 184 height 12
click at [100, 84] on input "c. Implementing periodic training and employee evaluations" at bounding box center [100, 82] width 0 height 4
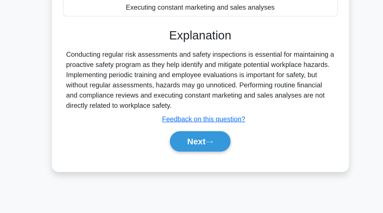
scroll to position [70, 0]
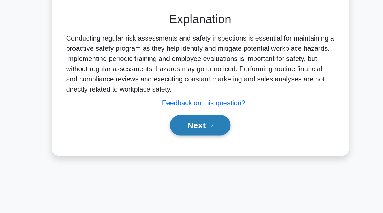
click at [195, 160] on button "Next" at bounding box center [191, 154] width 41 height 14
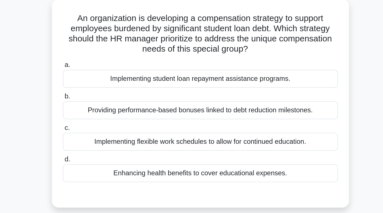
scroll to position [33, 0]
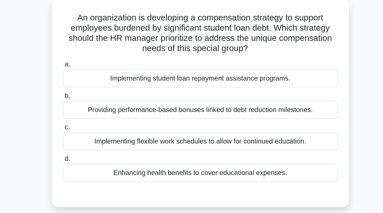
click at [202, 50] on div "Implementing student loan repayment assistance programs." at bounding box center [192, 52] width 184 height 12
click at [100, 45] on input "a. Implementing student loan repayment assistance programs." at bounding box center [100, 43] width 0 height 4
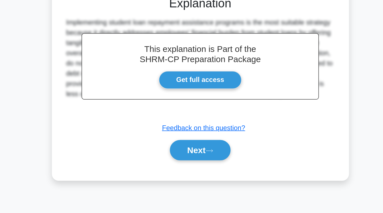
scroll to position [93, 0]
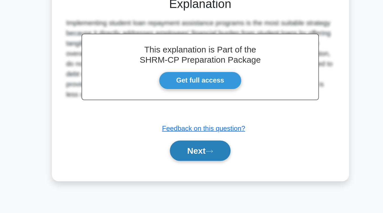
click at [196, 175] on button "Next" at bounding box center [191, 171] width 41 height 14
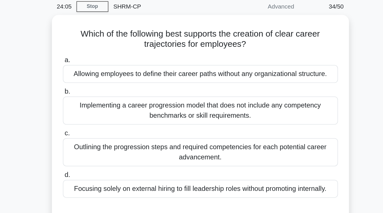
scroll to position [20, 0]
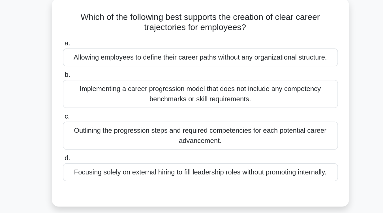
click at [205, 101] on div "Outlining the progression steps and required competencies for each potential ca…" at bounding box center [192, 103] width 184 height 19
click at [100, 92] on input "c. Outlining the progression steps and required competencies for each potential…" at bounding box center [100, 90] width 0 height 4
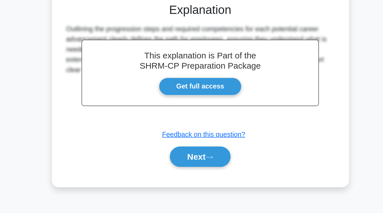
scroll to position [89, 0]
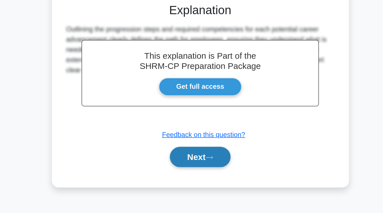
click at [203, 178] on button "Next" at bounding box center [191, 176] width 41 height 14
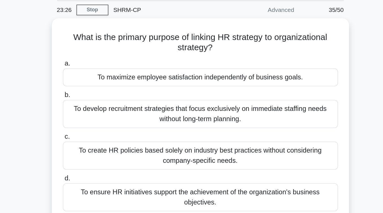
scroll to position [9, 0]
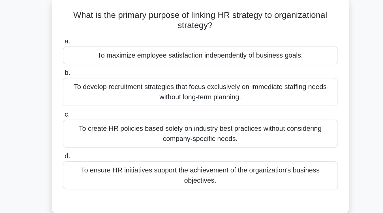
click at [203, 142] on div "To ensure HR initiatives support the achievement of the organization's business…" at bounding box center [192, 142] width 184 height 19
click at [100, 131] on input "d. To ensure HR initiatives support the achievement of the organization's busin…" at bounding box center [100, 130] width 0 height 4
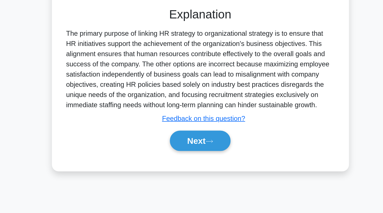
scroll to position [93, 0]
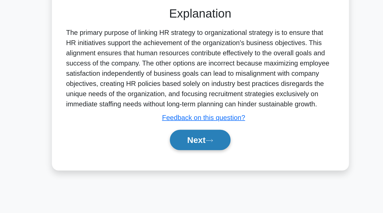
click at [183, 165] on button "Next" at bounding box center [191, 164] width 41 height 14
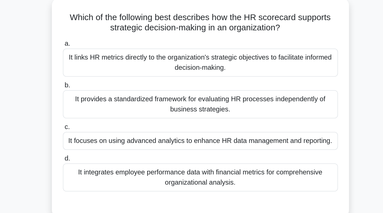
scroll to position [34, 0]
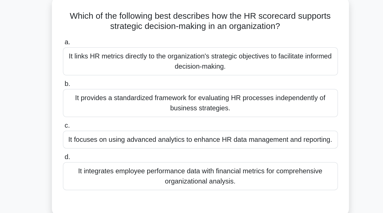
click at [196, 40] on div "It links HR metrics directly to the organization's strategic objectives to faci…" at bounding box center [192, 40] width 184 height 19
click at [100, 30] on input "a. It links HR metrics directly to the organization's strategic objectives to f…" at bounding box center [100, 28] width 0 height 4
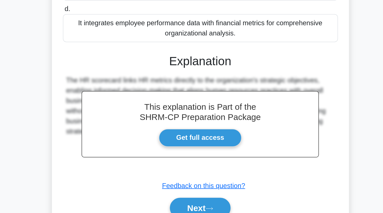
scroll to position [76, 0]
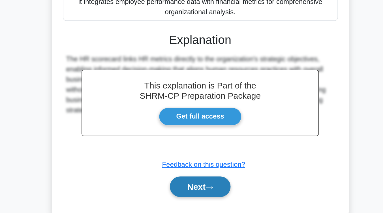
click at [192, 194] on button "Next" at bounding box center [191, 195] width 41 height 14
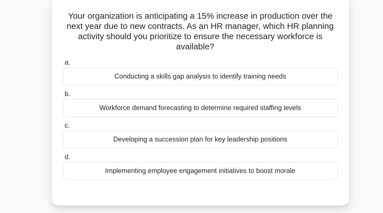
scroll to position [35, 0]
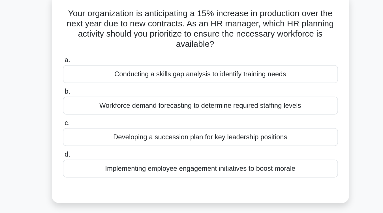
click at [208, 73] on div "Workforce demand forecasting to determine required staffing levels" at bounding box center [192, 71] width 184 height 12
click at [100, 63] on input "b. Workforce demand forecasting to determine required staffing levels" at bounding box center [100, 62] width 0 height 4
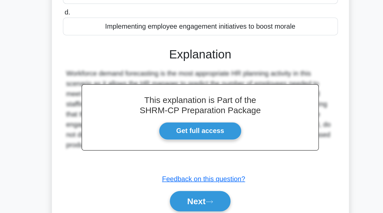
scroll to position [93, 0]
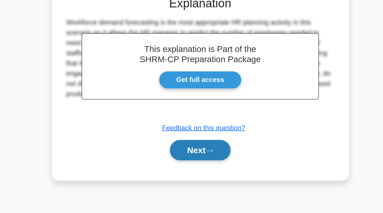
click at [203, 171] on button "Next" at bounding box center [191, 171] width 41 height 14
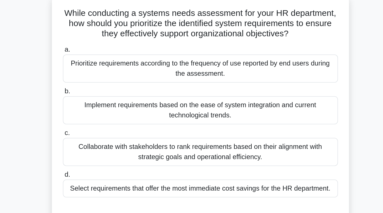
scroll to position [37, 0]
click at [203, 101] on div "Collaborate with stakeholders to rank requirements based on their alignment wit…" at bounding box center [192, 101] width 184 height 19
click at [100, 91] on input "c. Collaborate with stakeholders to rank requirements based on their alignment …" at bounding box center [100, 89] width 0 height 4
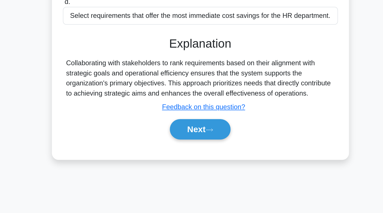
scroll to position [92, 0]
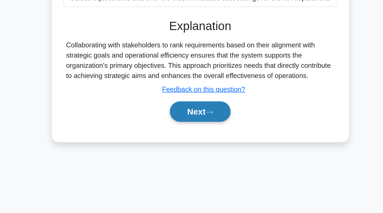
click at [189, 150] on button "Next" at bounding box center [191, 145] width 41 height 14
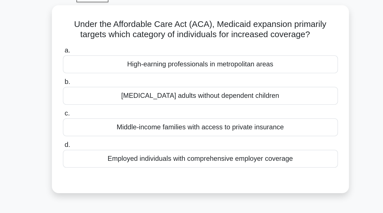
scroll to position [27, 0]
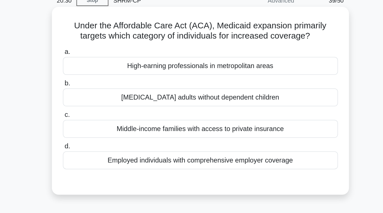
click at [192, 67] on div "Low-income adults without dependent children" at bounding box center [192, 65] width 184 height 12
click at [100, 58] on input "b. Low-income adults without dependent children" at bounding box center [100, 56] width 0 height 4
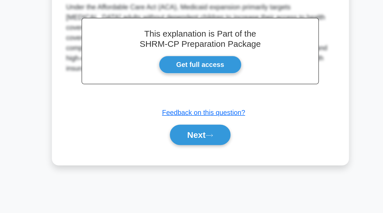
scroll to position [90, 0]
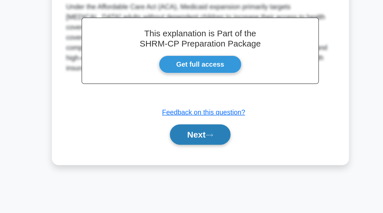
click at [194, 161] on button "Next" at bounding box center [191, 161] width 41 height 14
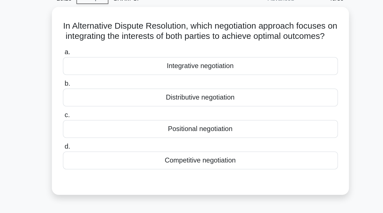
scroll to position [28, 0]
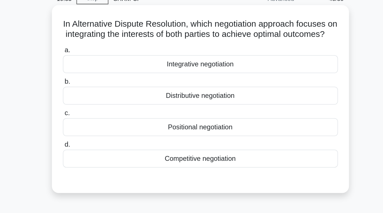
click at [195, 49] on div "Integrative negotiation" at bounding box center [192, 43] width 184 height 12
click at [100, 35] on input "a. Integrative negotiation" at bounding box center [100, 34] width 0 height 4
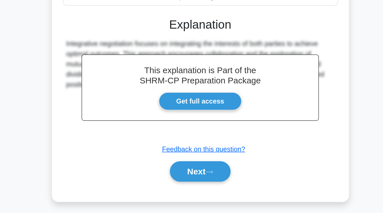
scroll to position [72, 0]
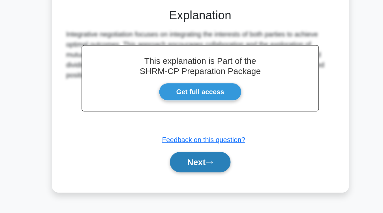
click at [192, 186] on button "Next" at bounding box center [191, 179] width 41 height 14
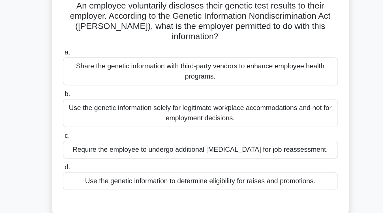
scroll to position [31, 0]
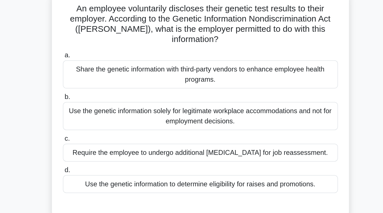
click at [203, 84] on div "Use the genetic information solely for legitimate workplace accommodations and …" at bounding box center [192, 84] width 184 height 19
click at [100, 74] on input "b. Use the genetic information solely for legitimate workplace accommodations a…" at bounding box center [100, 72] width 0 height 4
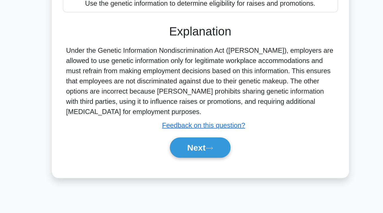
scroll to position [93, 0]
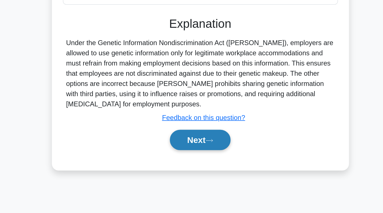
click at [195, 158] on button "Next" at bounding box center [191, 164] width 41 height 14
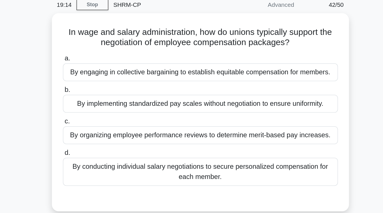
scroll to position [21, 0]
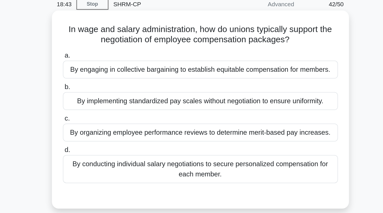
click at [196, 52] on div "By engaging in collective bargaining to establish equitable compensation for me…" at bounding box center [192, 50] width 184 height 12
click at [100, 43] on input "a. By engaging in collective bargaining to establish equitable compensation for…" at bounding box center [100, 41] width 0 height 4
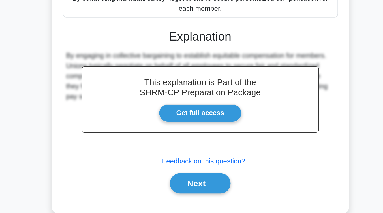
scroll to position [86, 0]
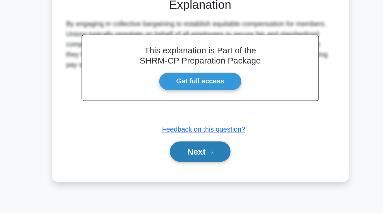
click at [199, 179] on button "Next" at bounding box center [191, 172] width 41 height 14
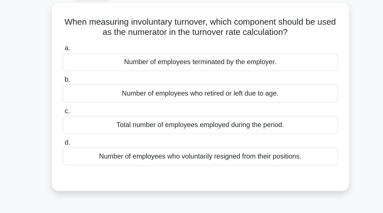
scroll to position [29, 0]
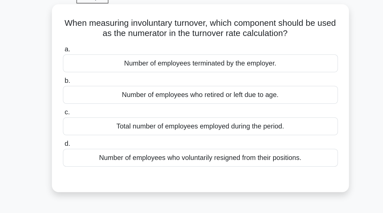
click at [210, 46] on div "Number of employees terminated by the employer." at bounding box center [192, 42] width 184 height 12
click at [100, 35] on input "a. Number of employees terminated by the employer." at bounding box center [100, 33] width 0 height 4
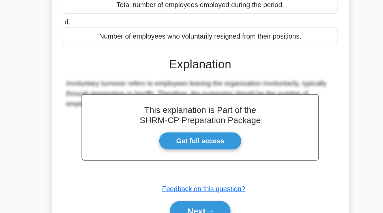
scroll to position [93, 0]
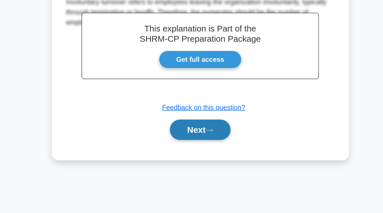
click at [206, 157] on button "Next" at bounding box center [191, 157] width 41 height 14
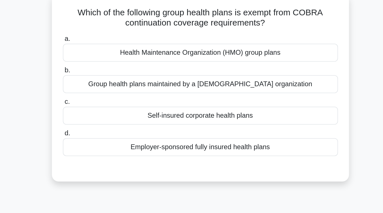
scroll to position [37, 0]
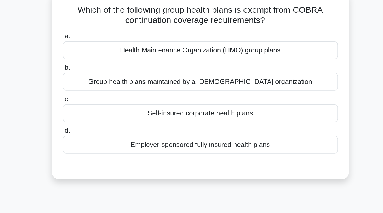
click at [206, 78] on div "Self-insured corporate health plans" at bounding box center [192, 76] width 184 height 12
click at [100, 68] on input "c. Self-insured corporate health plans" at bounding box center [100, 67] width 0 height 4
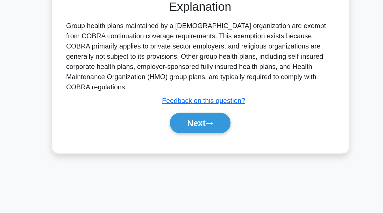
scroll to position [78, 0]
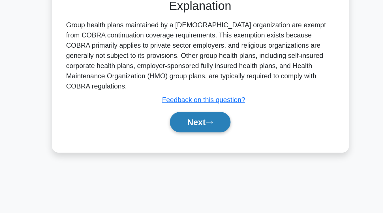
click at [199, 149] on button "Next" at bounding box center [191, 152] width 41 height 14
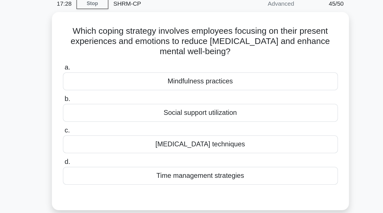
scroll to position [25, 0]
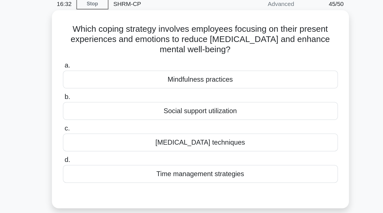
click at [199, 77] on div "Social support utilization" at bounding box center [192, 74] width 184 height 12
click at [100, 67] on input "b. Social support utilization" at bounding box center [100, 65] width 0 height 4
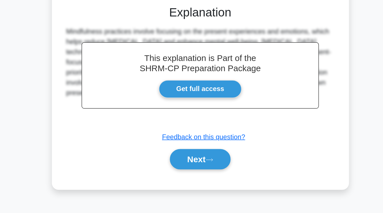
scroll to position [81, 0]
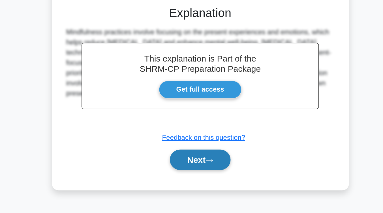
click at [198, 175] on button "Next" at bounding box center [191, 177] width 41 height 14
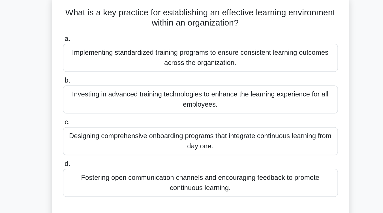
scroll to position [37, 0]
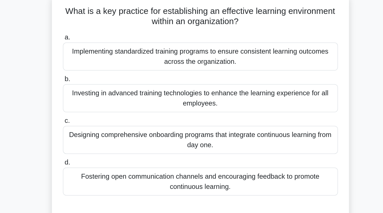
click at [197, 122] on div "Fostering open communication channels and encouraging feedback to promote conti…" at bounding box center [192, 121] width 184 height 19
click at [100, 110] on input "d. Fostering open communication channels and encouraging feedback to promote co…" at bounding box center [100, 109] width 0 height 4
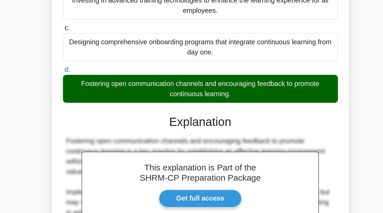
scroll to position [81, 0]
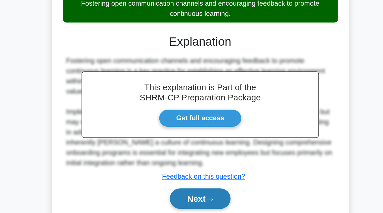
click at [198, 200] on button "Next" at bounding box center [191, 203] width 41 height 14
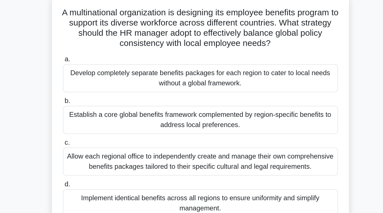
scroll to position [37, 0]
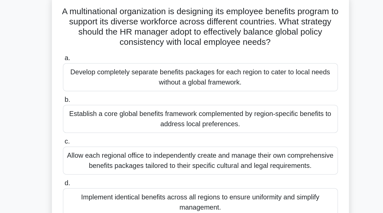
click at [199, 84] on div "Establish a core global benefits framework complemented by region-specific bene…" at bounding box center [192, 79] width 184 height 19
click at [100, 69] on input "b. Establish a core global benefits framework complemented by region-specific b…" at bounding box center [100, 67] width 0 height 4
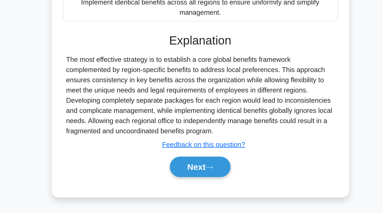
scroll to position [96, 0]
click at [193, 182] on button "Next" at bounding box center [191, 182] width 41 height 14
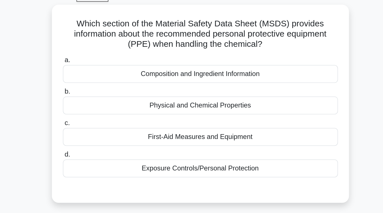
scroll to position [30, 0]
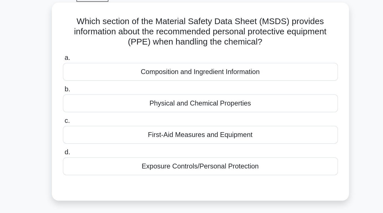
click at [190, 93] on div "First-Aid Measures and Equipment" at bounding box center [192, 90] width 184 height 12
click at [100, 82] on input "c. First-Aid Measures and Equipment" at bounding box center [100, 81] width 0 height 4
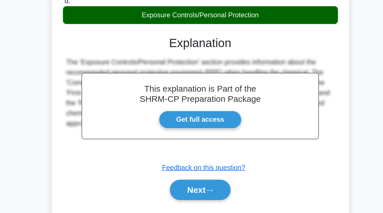
scroll to position [93, 0]
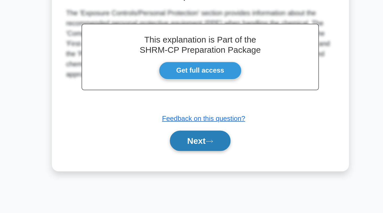
click at [191, 165] on button "Next" at bounding box center [191, 165] width 41 height 14
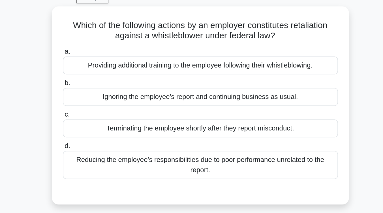
scroll to position [25, 0]
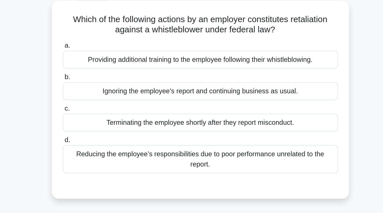
click at [193, 93] on div "Terminating the employee shortly after they report misconduct." at bounding box center [192, 88] width 184 height 12
click at [100, 81] on input "c. Terminating the employee shortly after they report misconduct." at bounding box center [100, 79] width 0 height 4
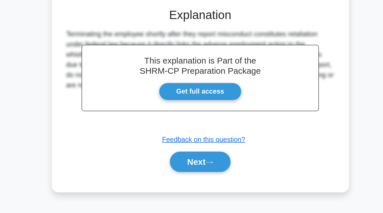
scroll to position [78, 0]
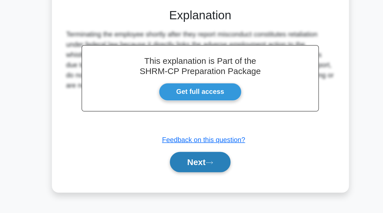
click at [194, 184] on button "Next" at bounding box center [191, 179] width 41 height 14
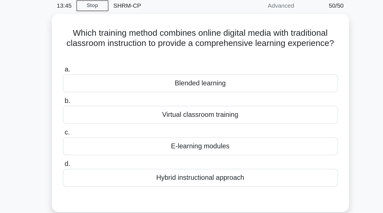
scroll to position [20, 0]
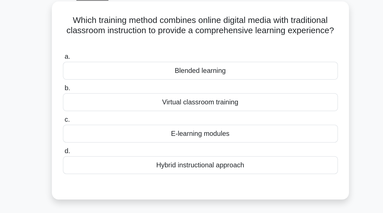
click at [202, 63] on div "Blended learning" at bounding box center [192, 58] width 184 height 12
click at [100, 51] on input "a. Blended learning" at bounding box center [100, 49] width 0 height 4
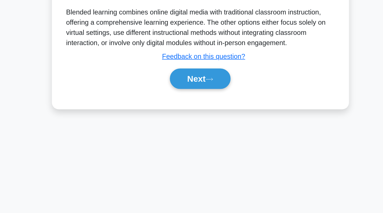
scroll to position [93, 0]
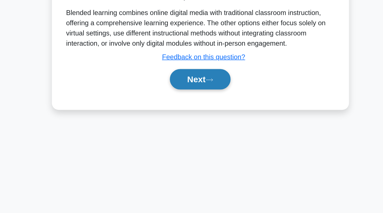
click at [194, 129] on button "Next" at bounding box center [191, 124] width 41 height 14
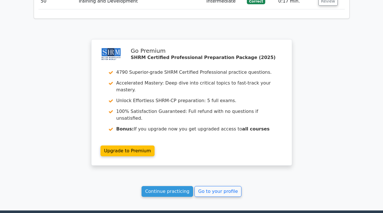
scroll to position [1631, 0]
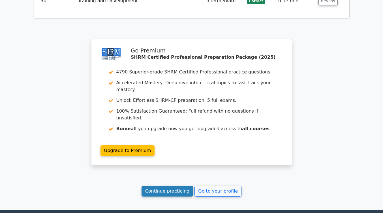
click at [175, 186] on link "Continue practicing" at bounding box center [168, 191] width 52 height 11
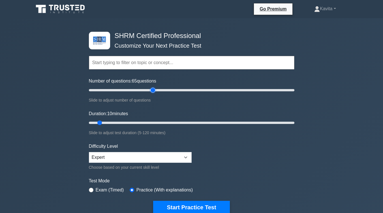
click at [155, 91] on input "Number of questions: 65 questions" at bounding box center [192, 90] width 206 height 7
type input "60"
click at [148, 90] on input "Number of questions: 60 questions" at bounding box center [192, 90] width 206 height 7
click at [161, 121] on input "Duration: 45 minutes" at bounding box center [192, 122] width 206 height 7
click at [169, 121] on input "Duration: 50 minutes" at bounding box center [192, 122] width 206 height 7
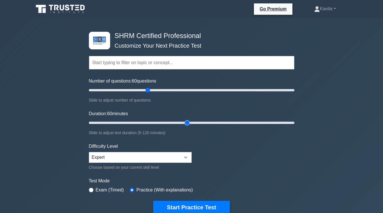
type input "60"
click at [185, 120] on input "Duration: 60 minutes" at bounding box center [192, 122] width 206 height 7
click at [265, 196] on form "Topics Change Management Compensation and Benefits Employee and Labor Relations…" at bounding box center [192, 126] width 206 height 175
